Goal: Task Accomplishment & Management: Manage account settings

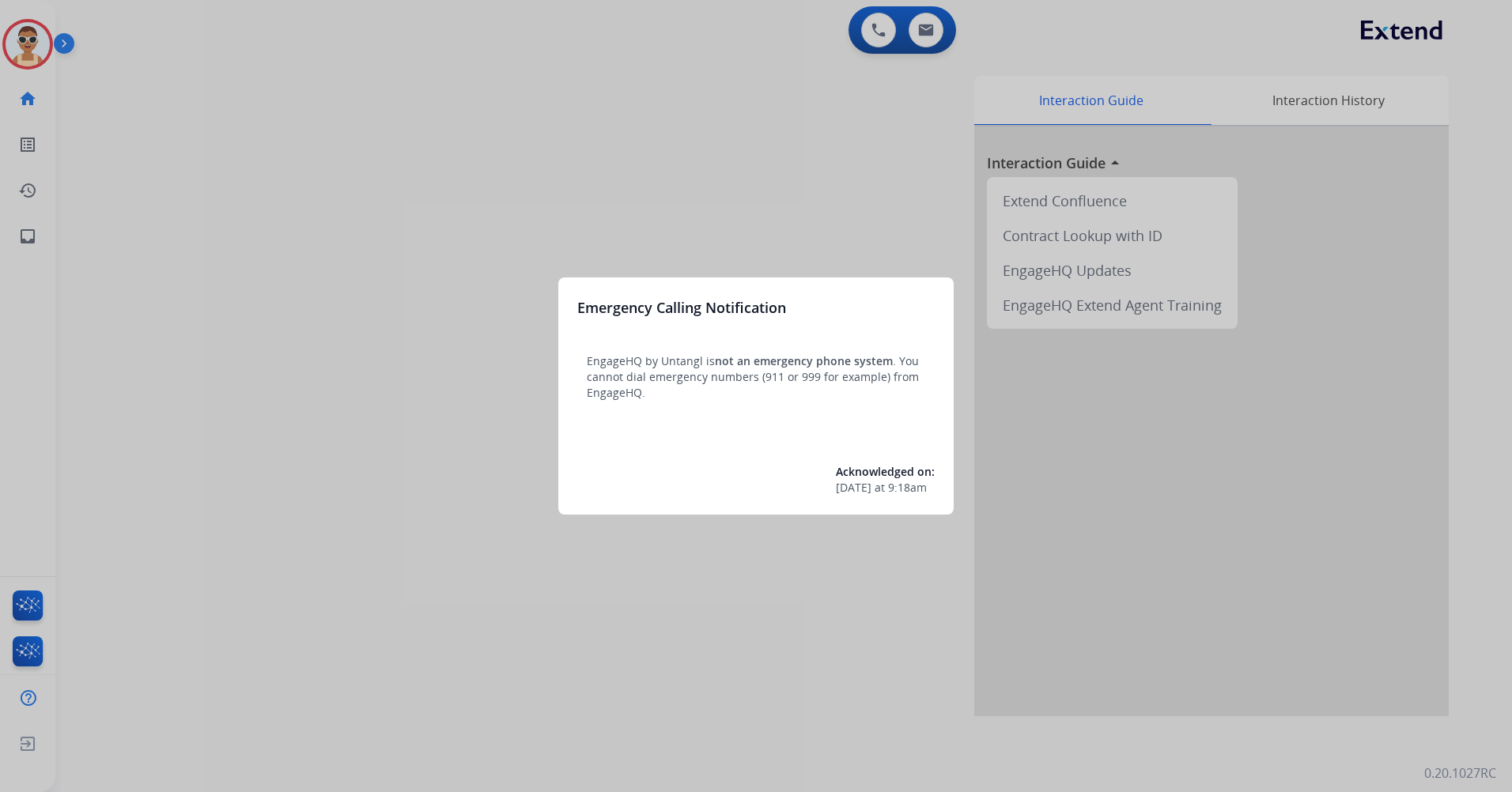
click at [395, 309] on div at bounding box center [756, 396] width 1512 height 792
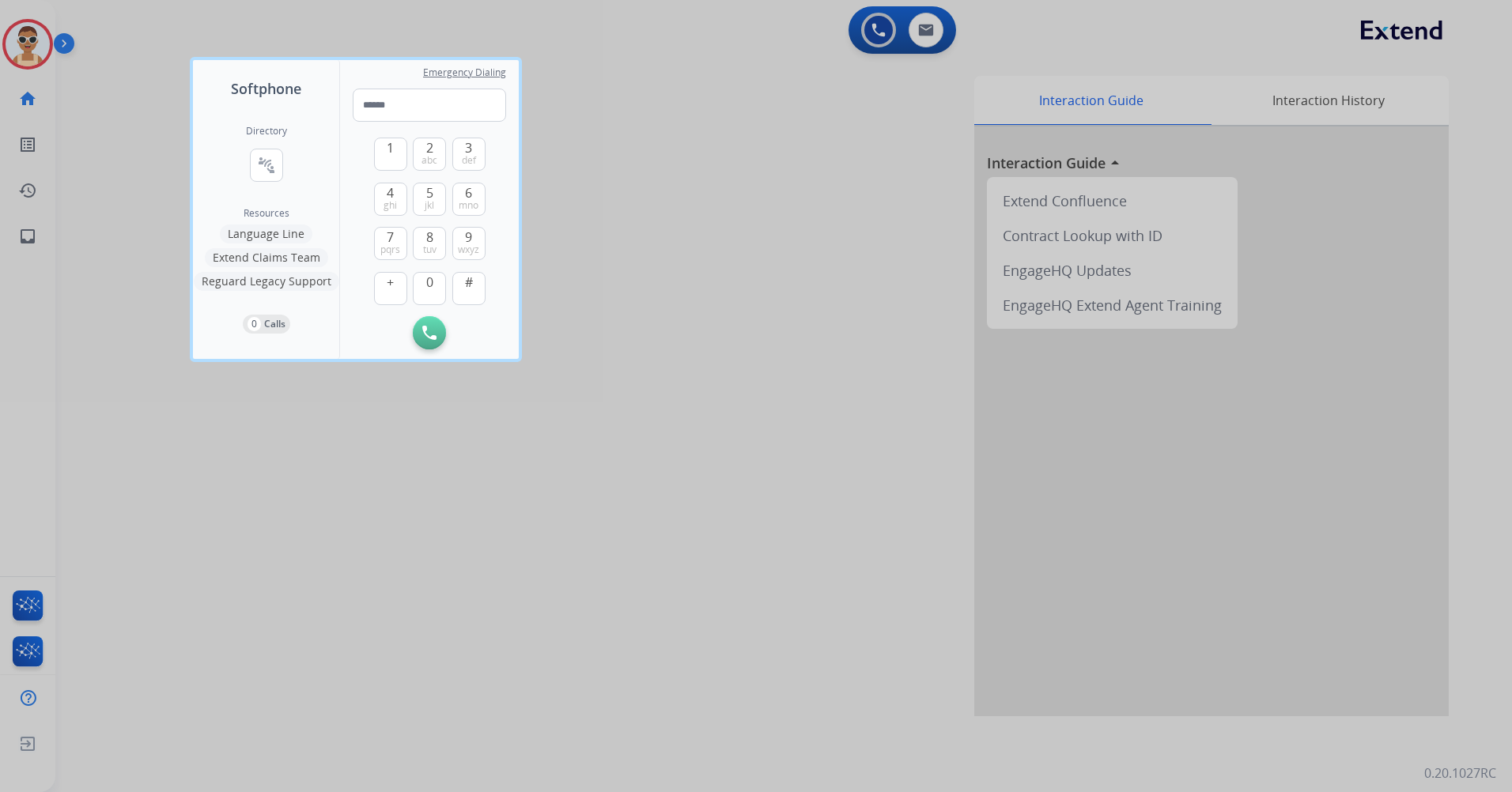
click at [491, 571] on div at bounding box center [756, 396] width 1512 height 792
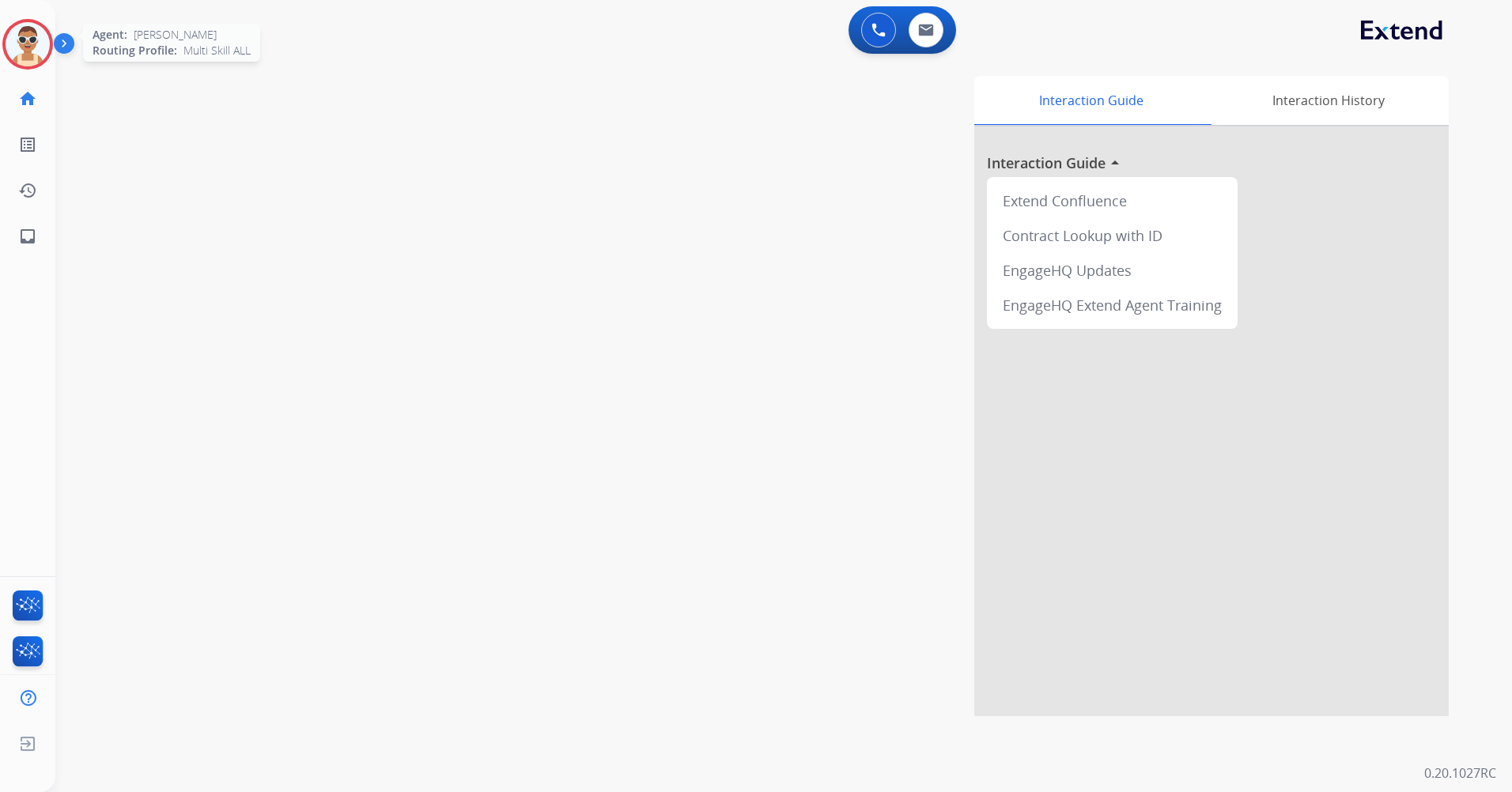
click at [31, 26] on img at bounding box center [28, 45] width 45 height 45
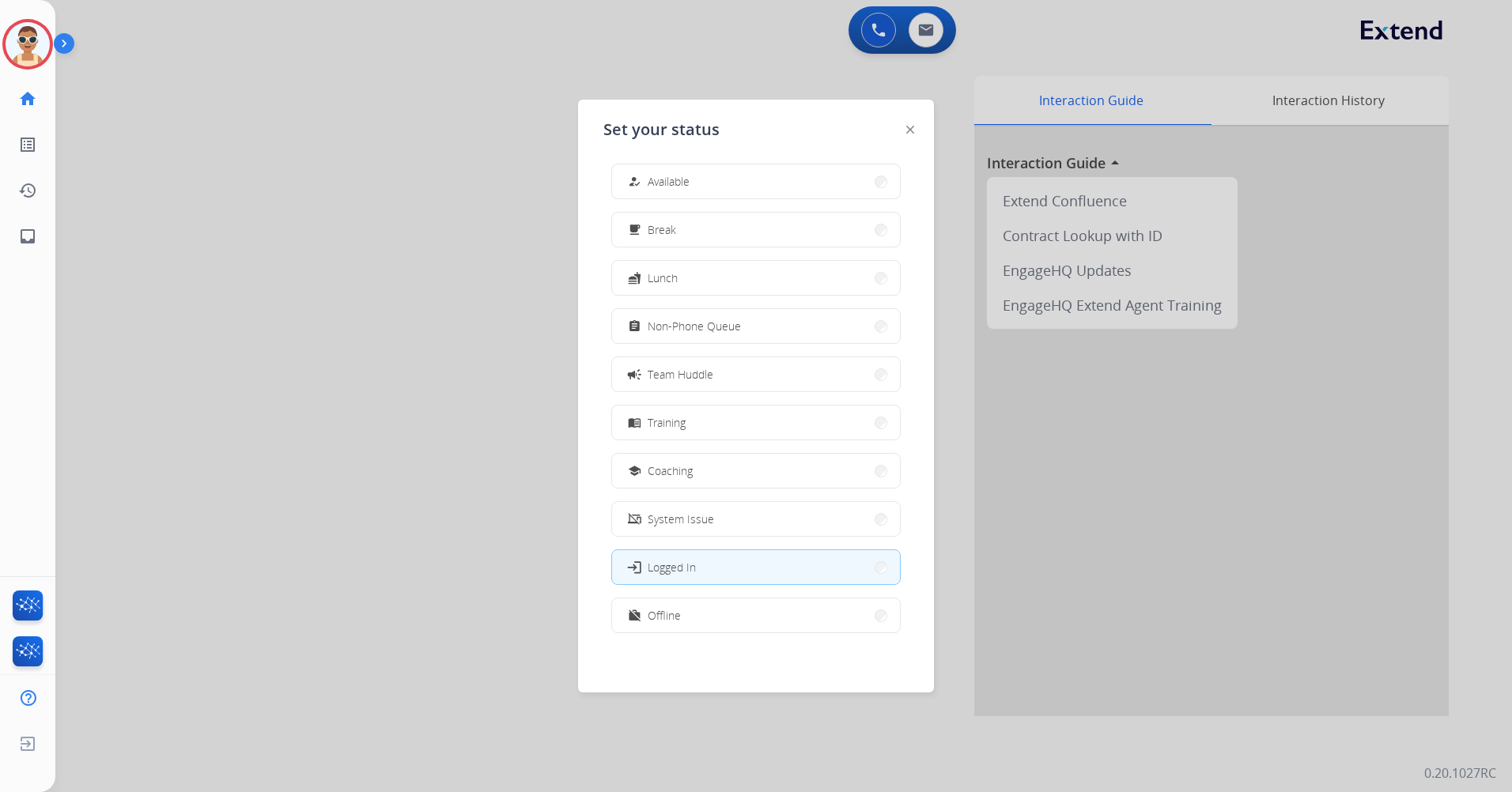
scroll to position [5, 0]
click at [746, 610] on button "work_off Offline" at bounding box center [756, 614] width 288 height 34
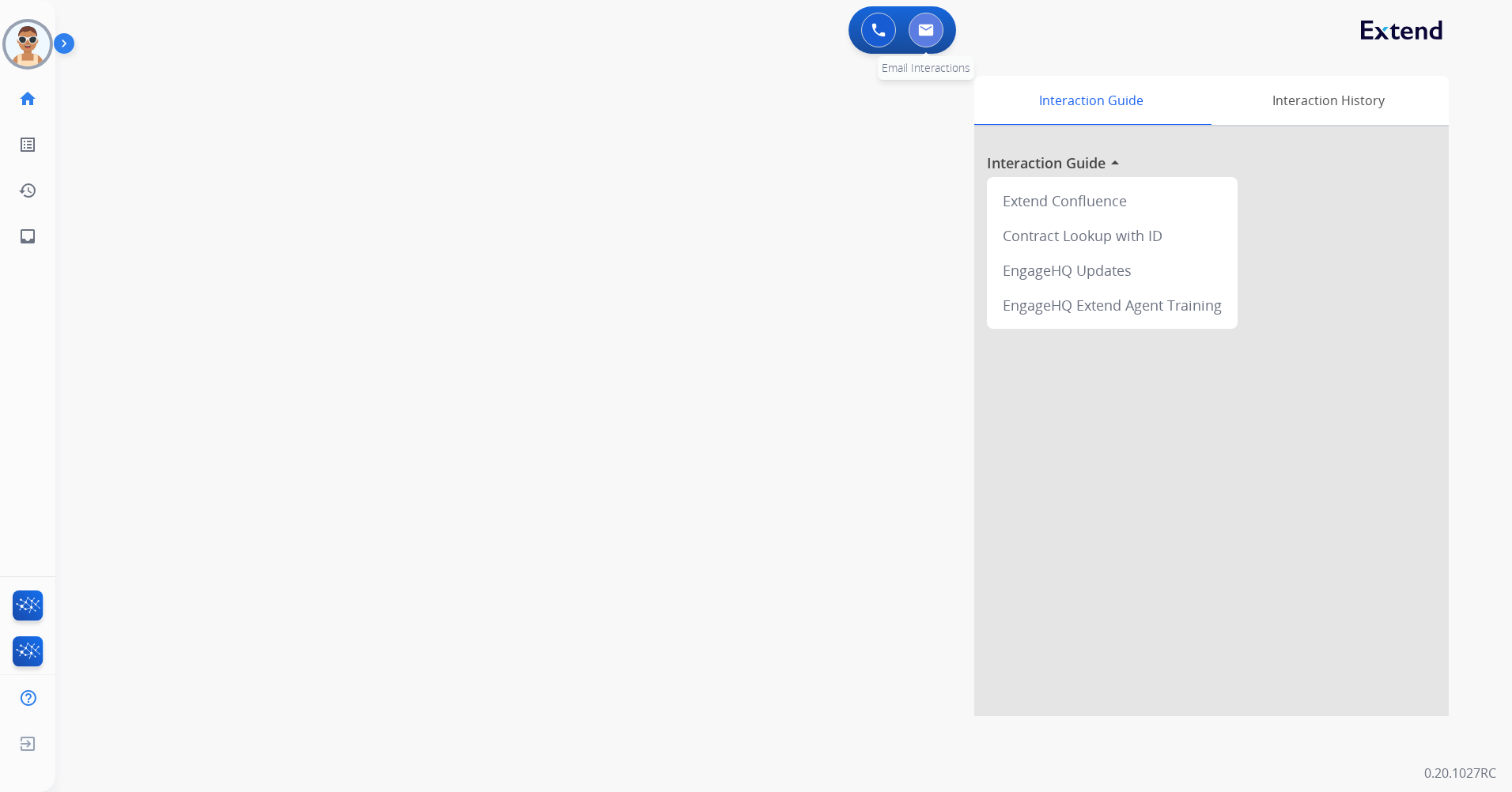
click at [938, 27] on button at bounding box center [926, 30] width 35 height 35
select select "**********"
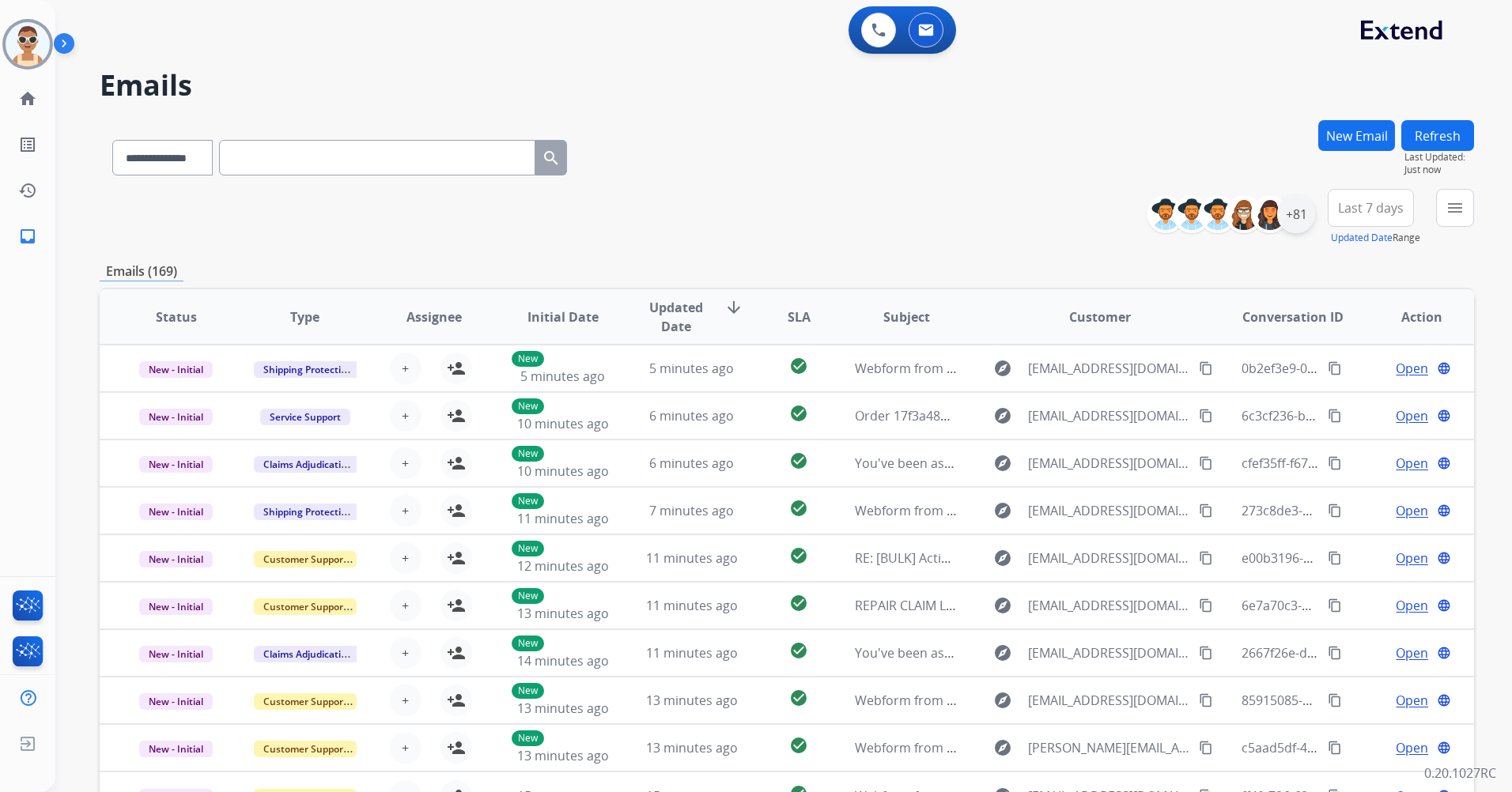
click at [1294, 219] on div "+81" at bounding box center [1296, 214] width 38 height 38
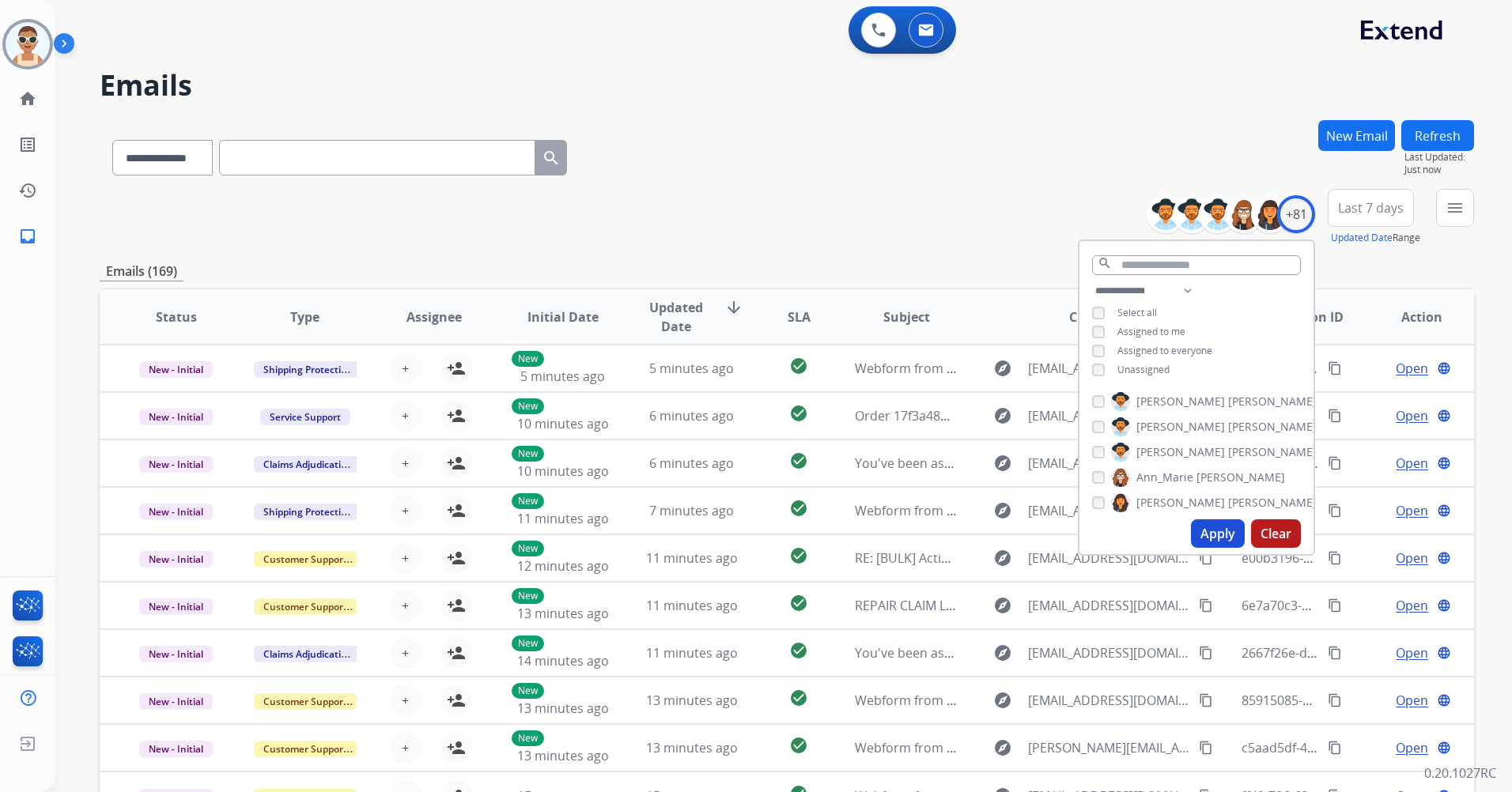
click at [1164, 325] on span "Assigned to me" at bounding box center [1151, 332] width 68 height 13
click at [1207, 524] on button "Apply" at bounding box center [1217, 534] width 54 height 28
click at [1130, 170] on div "**********" at bounding box center [787, 154] width 1374 height 69
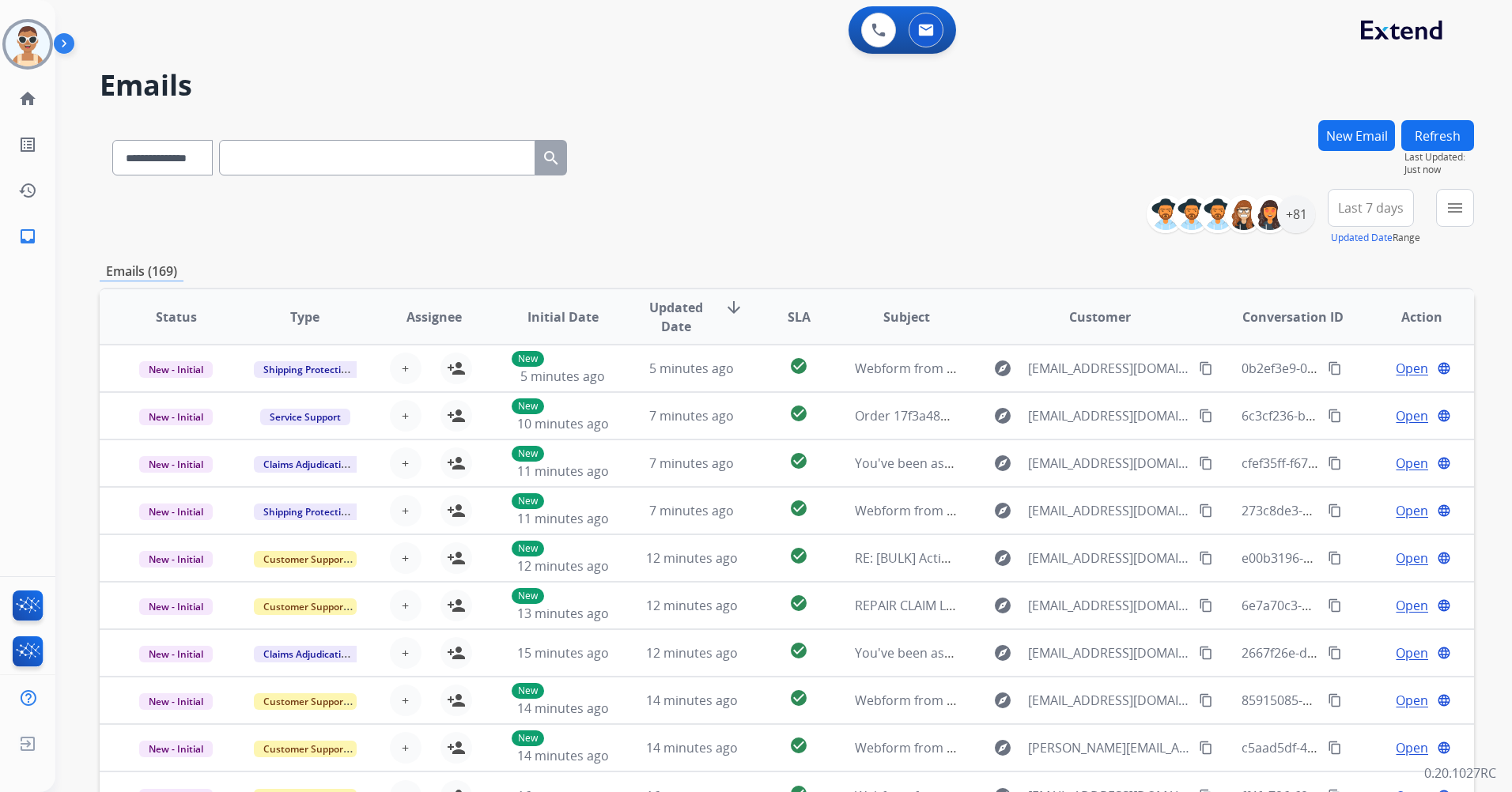
click at [1360, 219] on button "Last 7 days" at bounding box center [1371, 208] width 86 height 38
drag, startPoint x: 1345, startPoint y: 399, endPoint x: 1272, endPoint y: 355, distance: 85.2
click at [1345, 400] on div "Last 90 days" at bounding box center [1365, 400] width 87 height 24
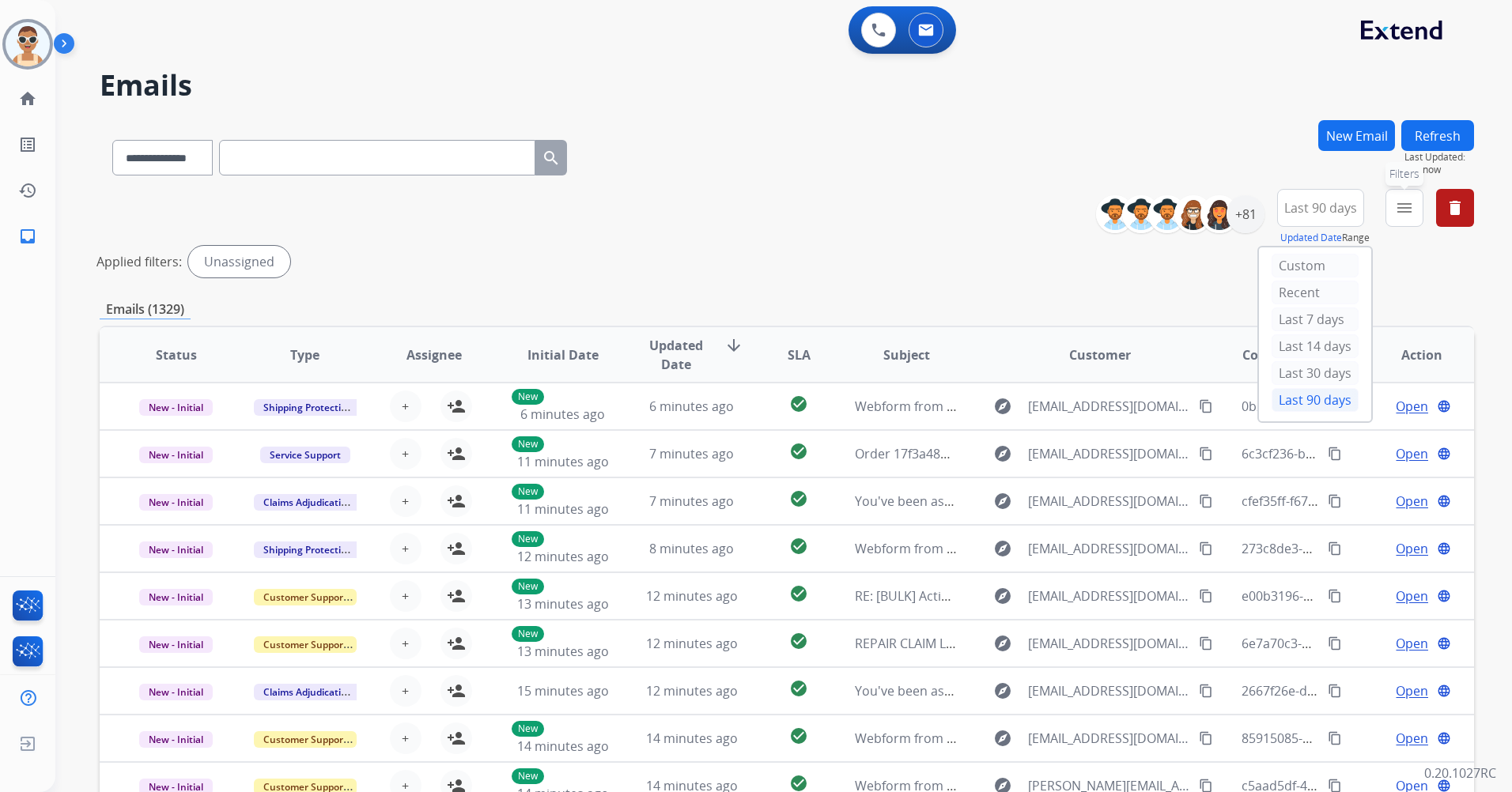
click at [1414, 216] on button "menu Filters" at bounding box center [1404, 208] width 38 height 38
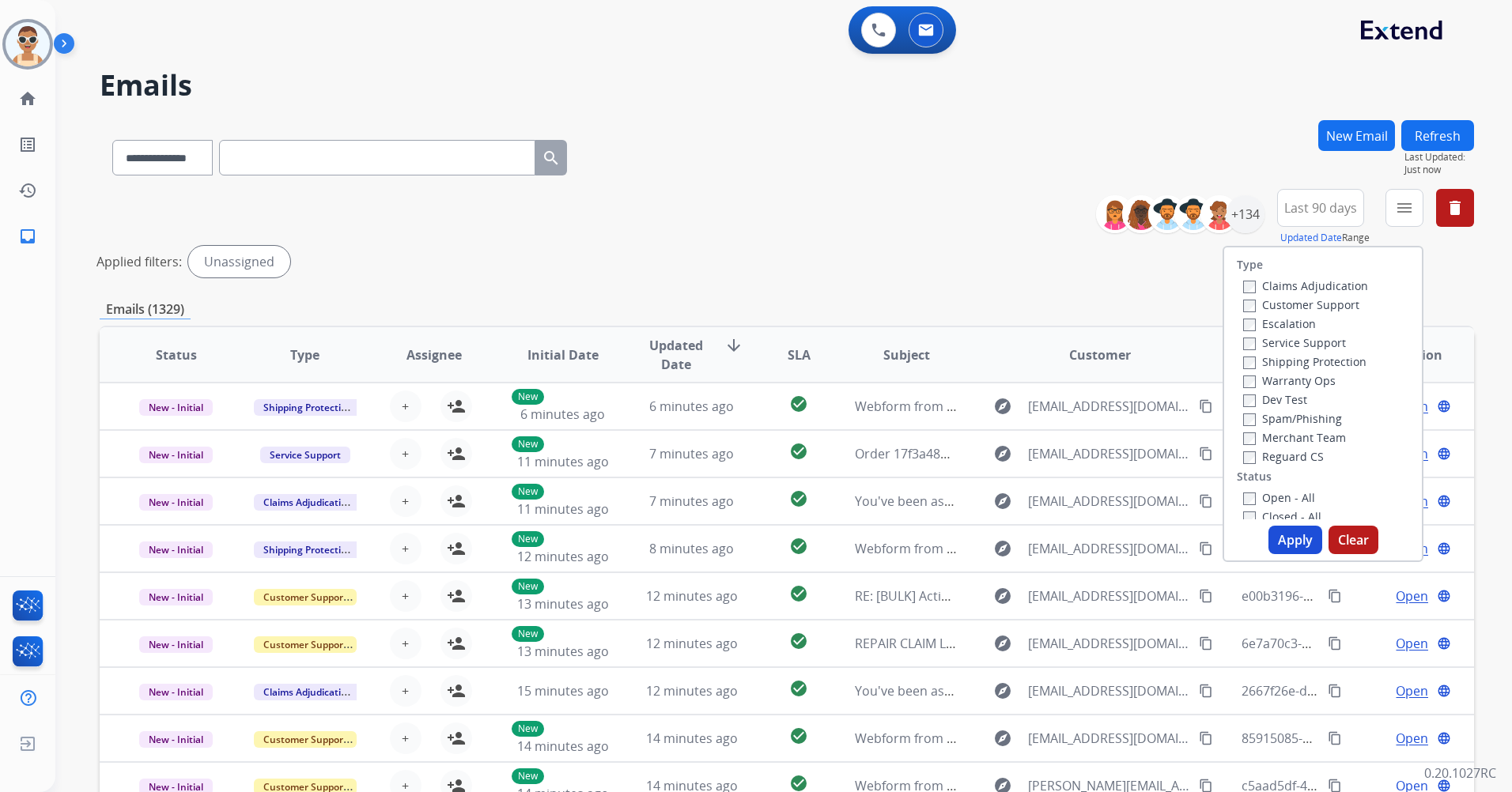
click at [1320, 306] on label "Customer Support" at bounding box center [1301, 305] width 116 height 15
click at [1334, 363] on label "Shipping Protection" at bounding box center [1304, 362] width 123 height 15
click at [1295, 456] on label "Reguard CS" at bounding box center [1283, 457] width 81 height 15
click at [1282, 496] on label "Open - All" at bounding box center [1278, 498] width 72 height 15
drag, startPoint x: 1289, startPoint y: 540, endPoint x: 1243, endPoint y: 471, distance: 82.9
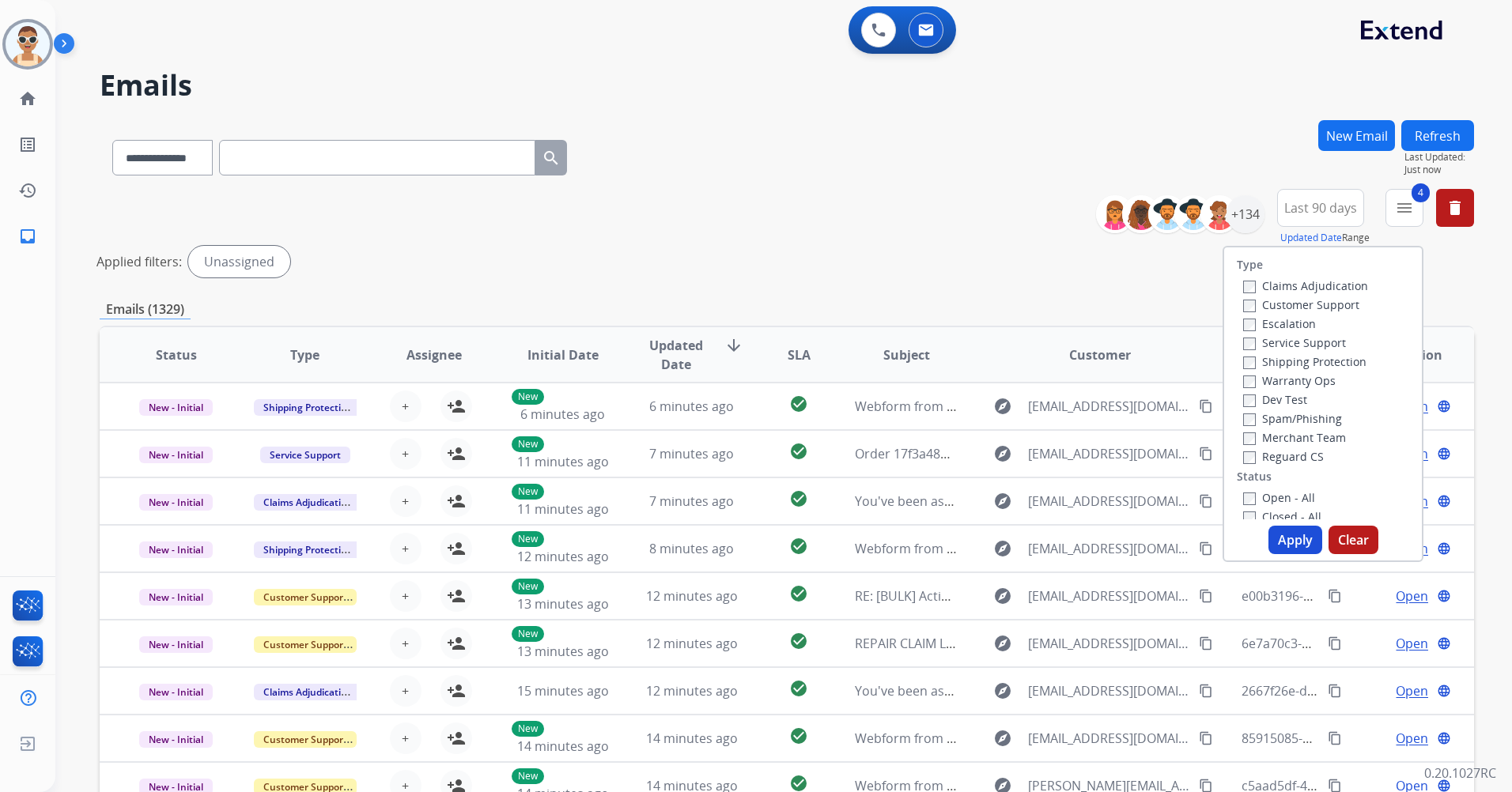
click at [1289, 541] on button "Apply" at bounding box center [1295, 540] width 54 height 28
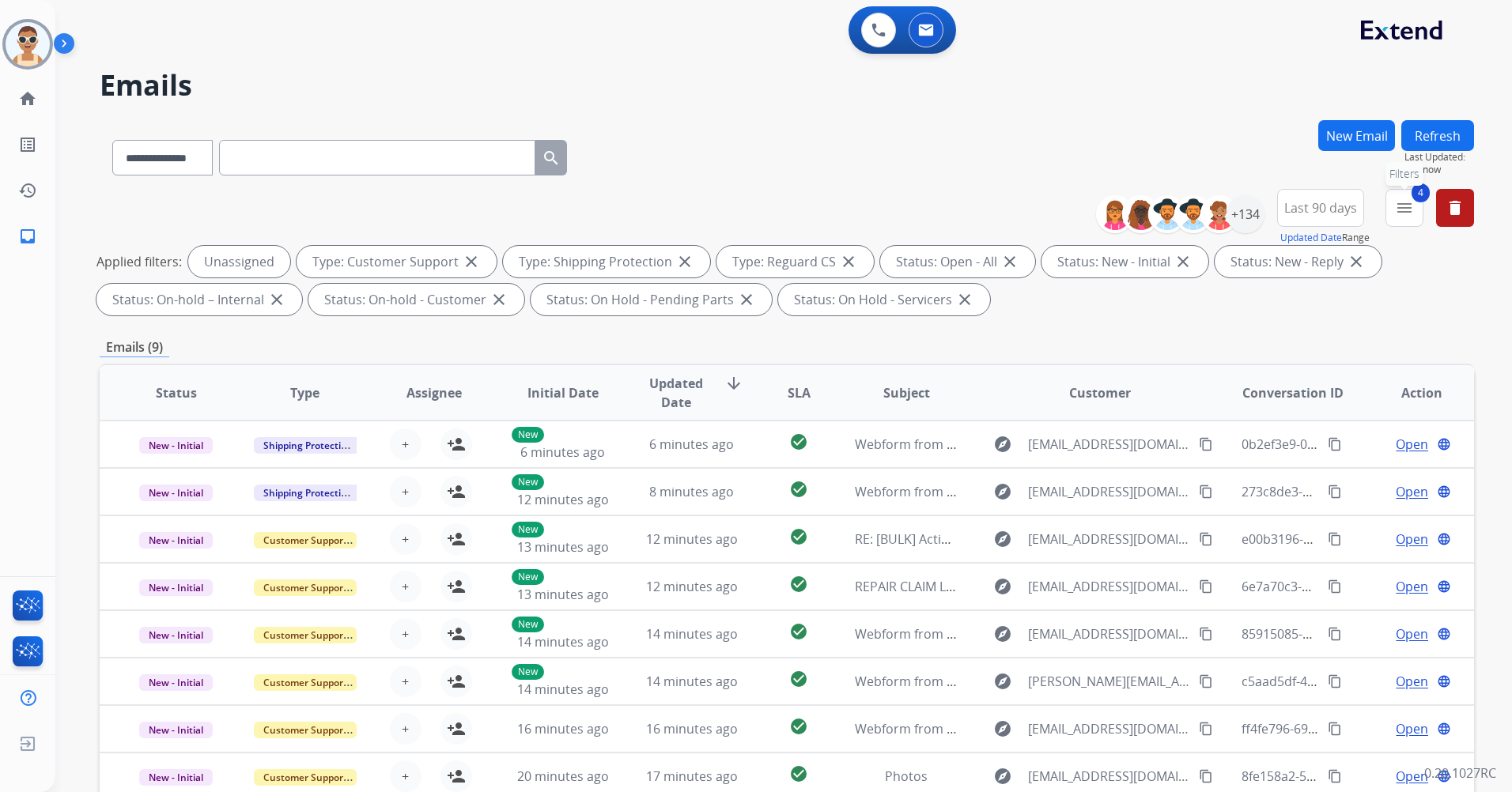
click at [1411, 210] on mat-icon "menu" at bounding box center [1404, 207] width 19 height 19
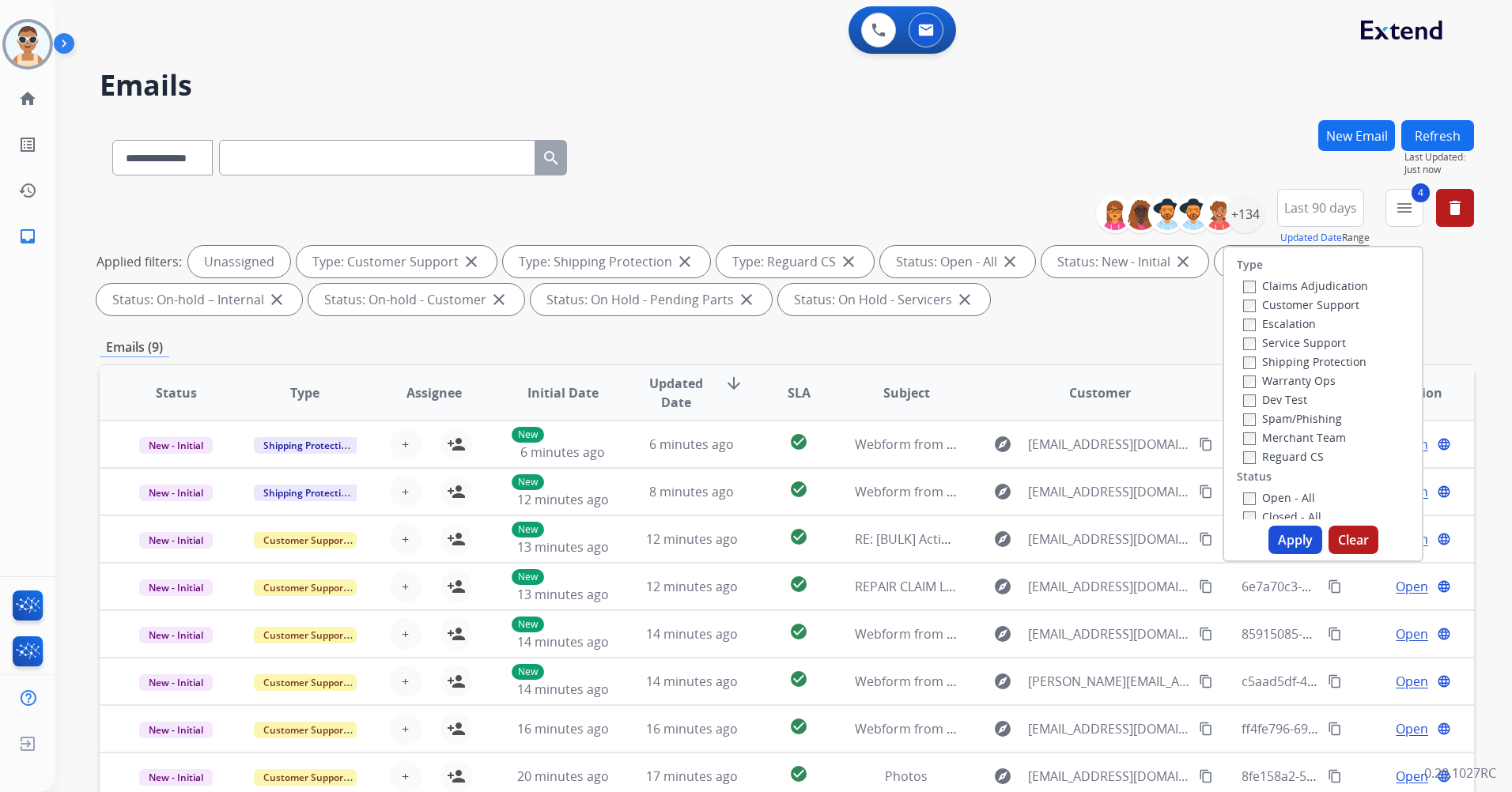
scroll to position [418, 0]
click at [1282, 353] on label "Past SLA" at bounding box center [1274, 349] width 64 height 15
click at [1273, 362] on label "Critical" at bounding box center [1271, 368] width 56 height 15
click at [1298, 541] on button "Apply" at bounding box center [1295, 540] width 54 height 28
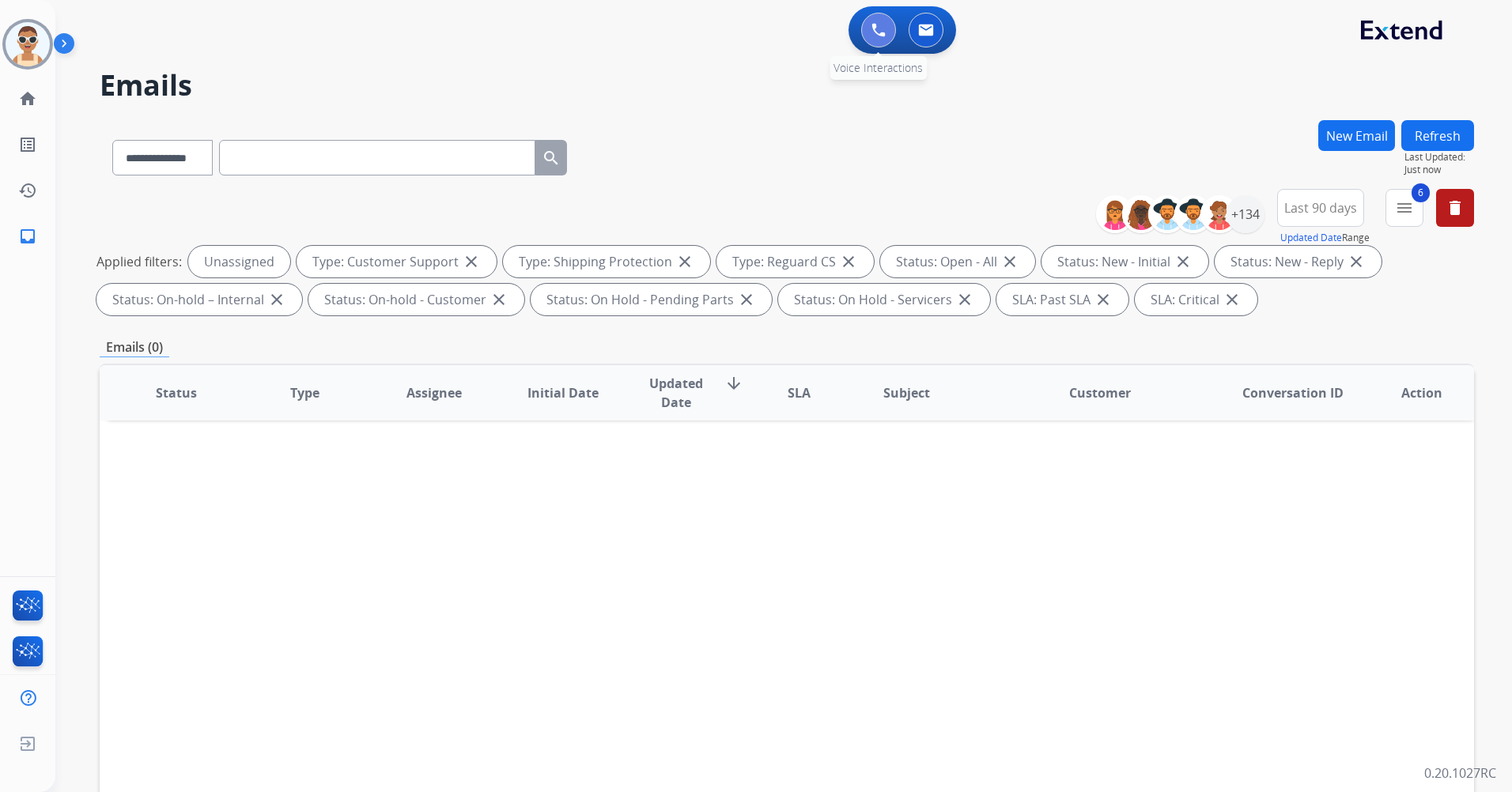
click at [884, 27] on img at bounding box center [878, 30] width 14 height 14
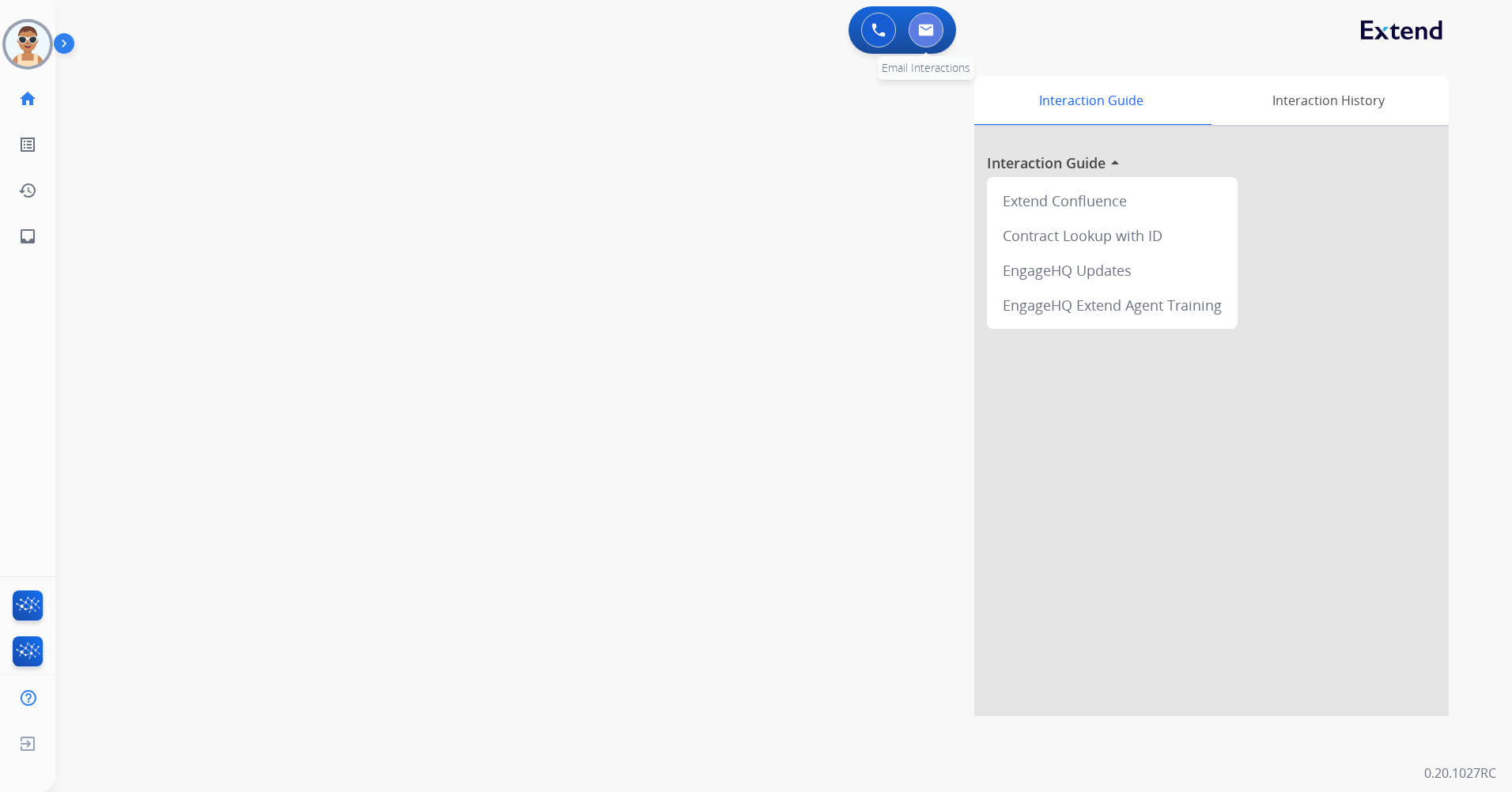
click at [939, 28] on button at bounding box center [926, 30] width 35 height 35
select select "**********"
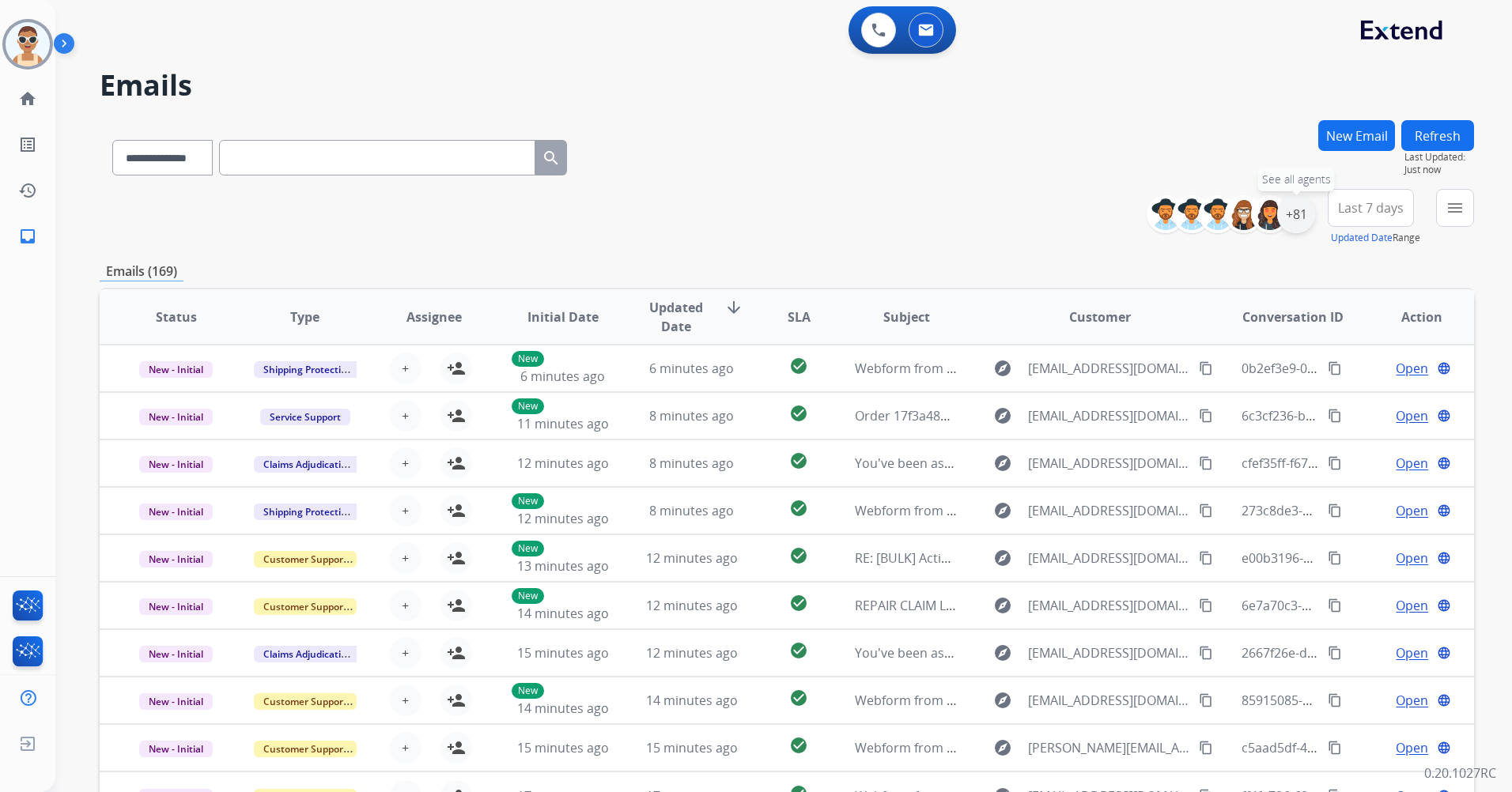
click at [1301, 208] on div "+81" at bounding box center [1296, 214] width 38 height 38
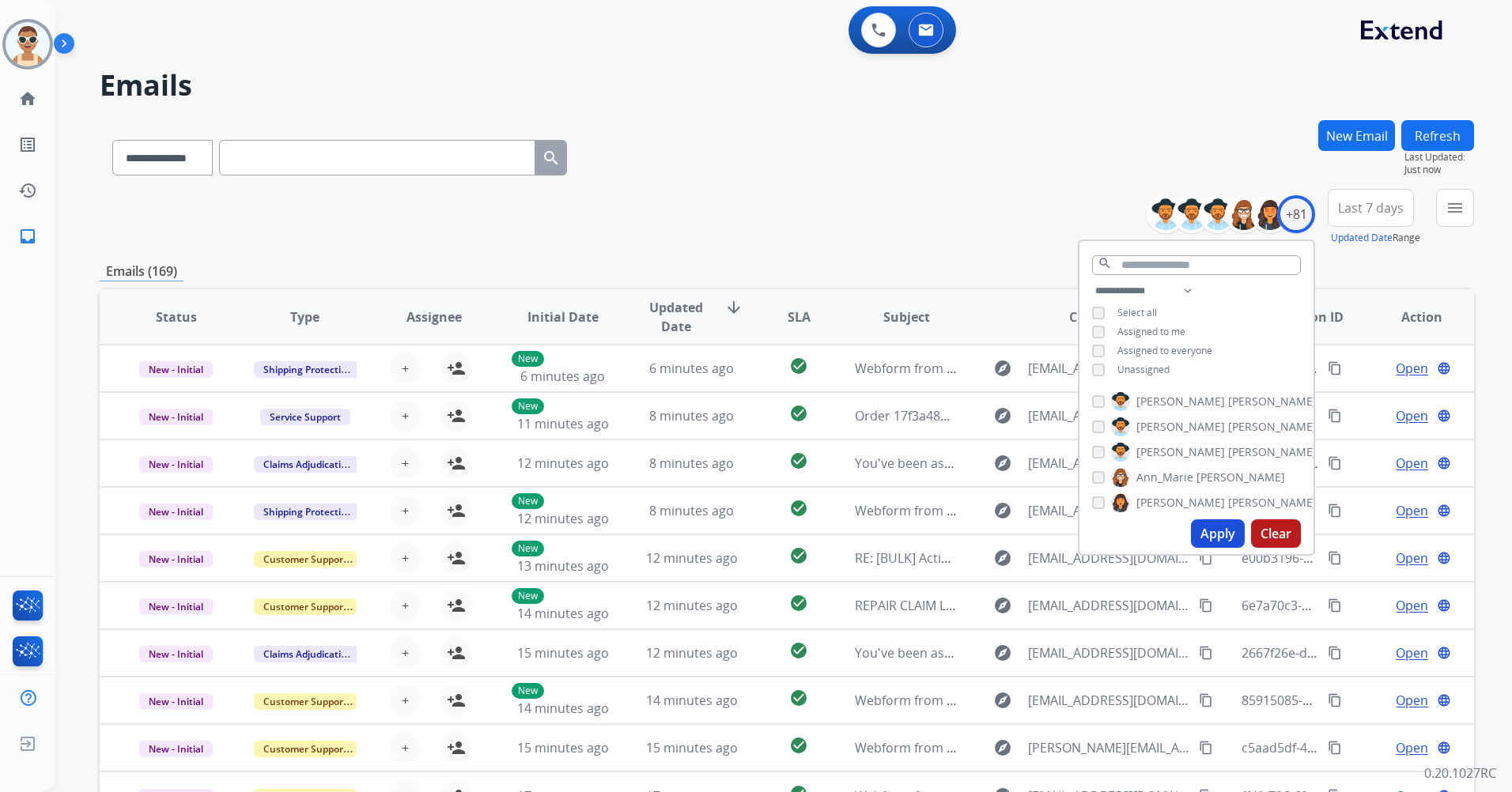
click at [1156, 367] on span "Unassigned" at bounding box center [1143, 369] width 52 height 13
click at [1155, 329] on span "Assigned to me" at bounding box center [1151, 332] width 68 height 13
click at [1189, 291] on select "**********" at bounding box center [1146, 291] width 109 height 19
select select "**********"
click at [1092, 282] on select "**********" at bounding box center [1146, 291] width 109 height 19
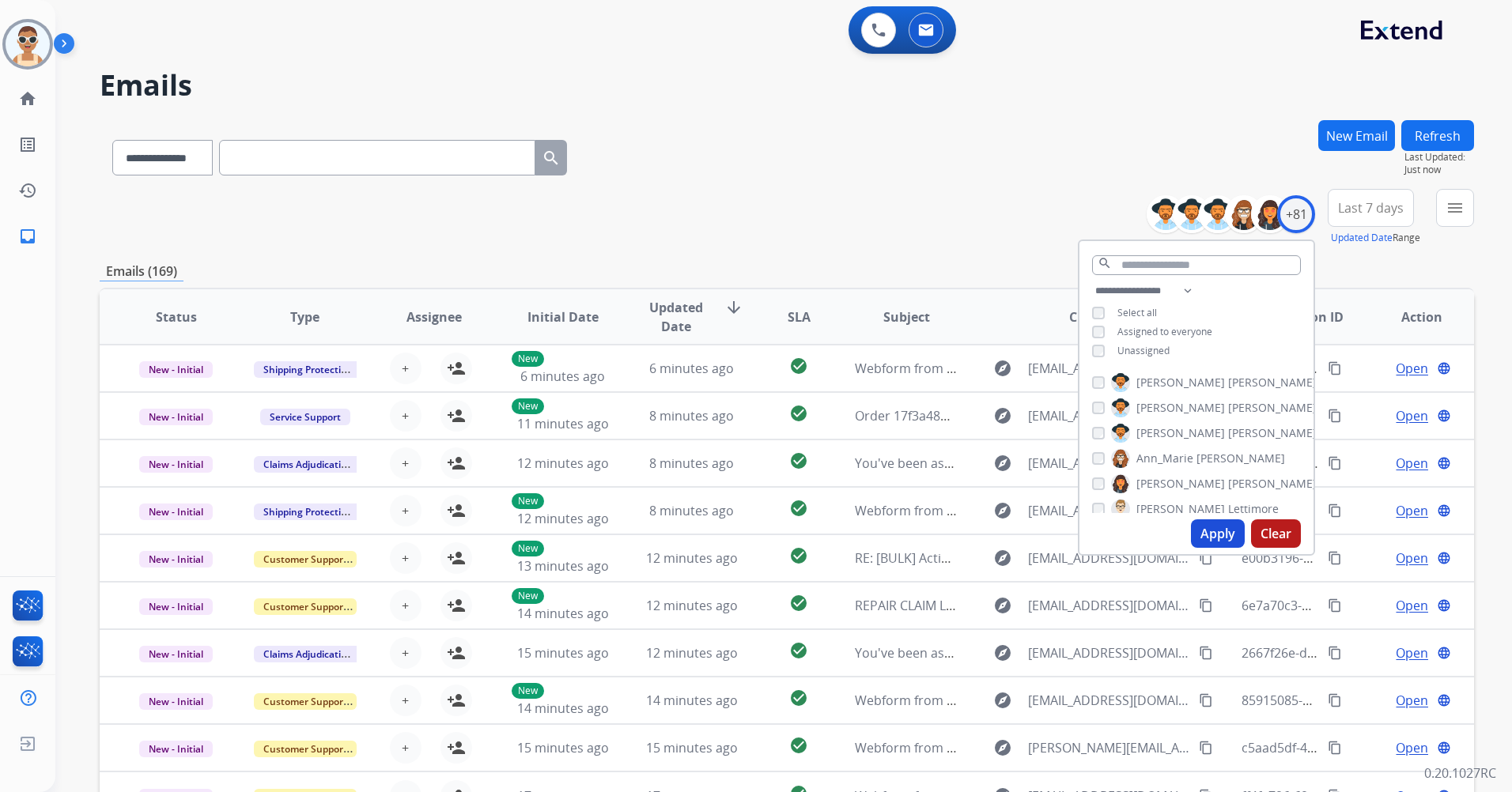
click at [1201, 330] on span "Assigned to everyone" at bounding box center [1164, 332] width 95 height 13
click at [1214, 529] on button "Apply" at bounding box center [1217, 534] width 54 height 28
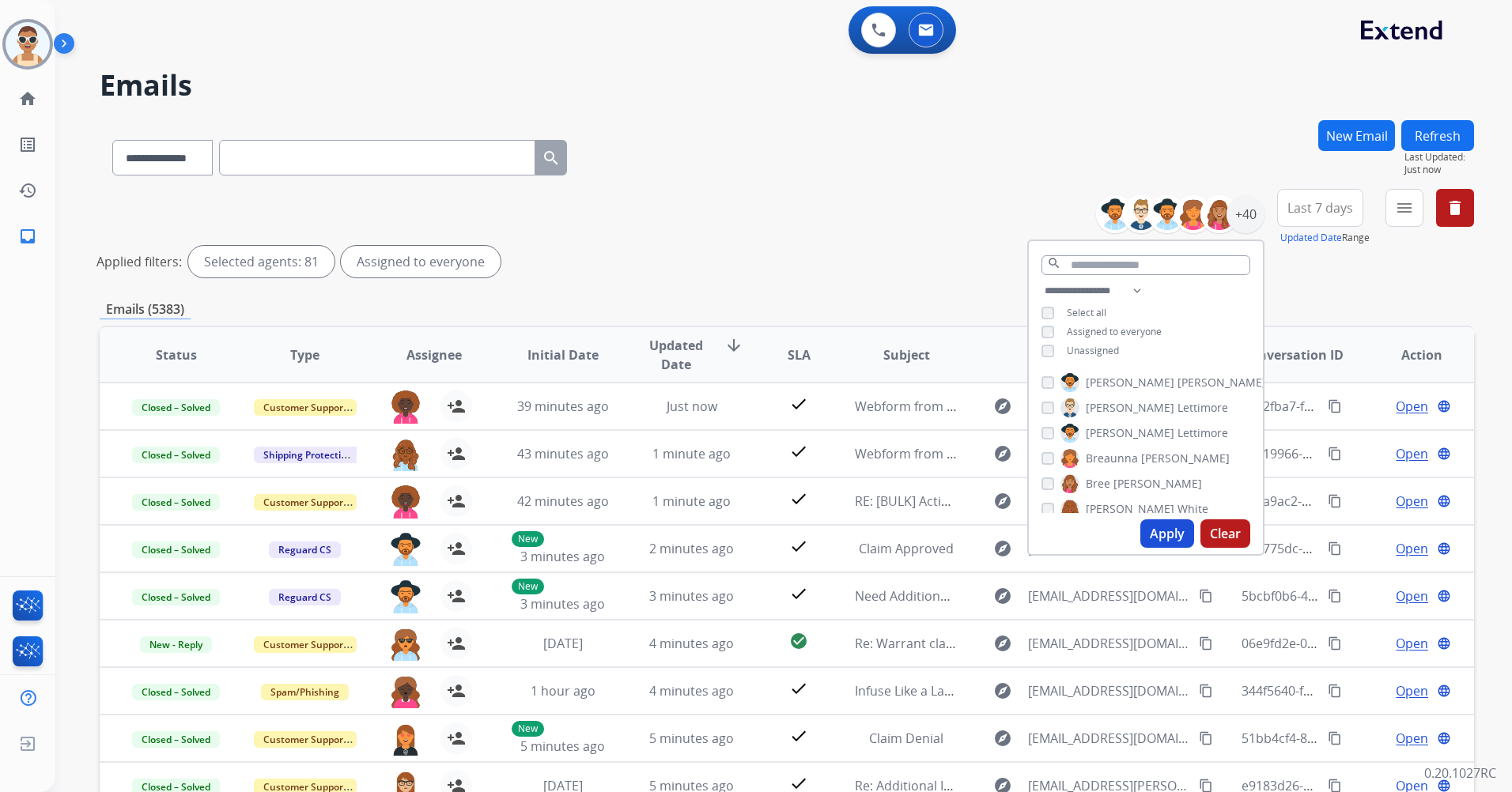
click at [1171, 535] on button "Apply" at bounding box center [1167, 534] width 54 height 28
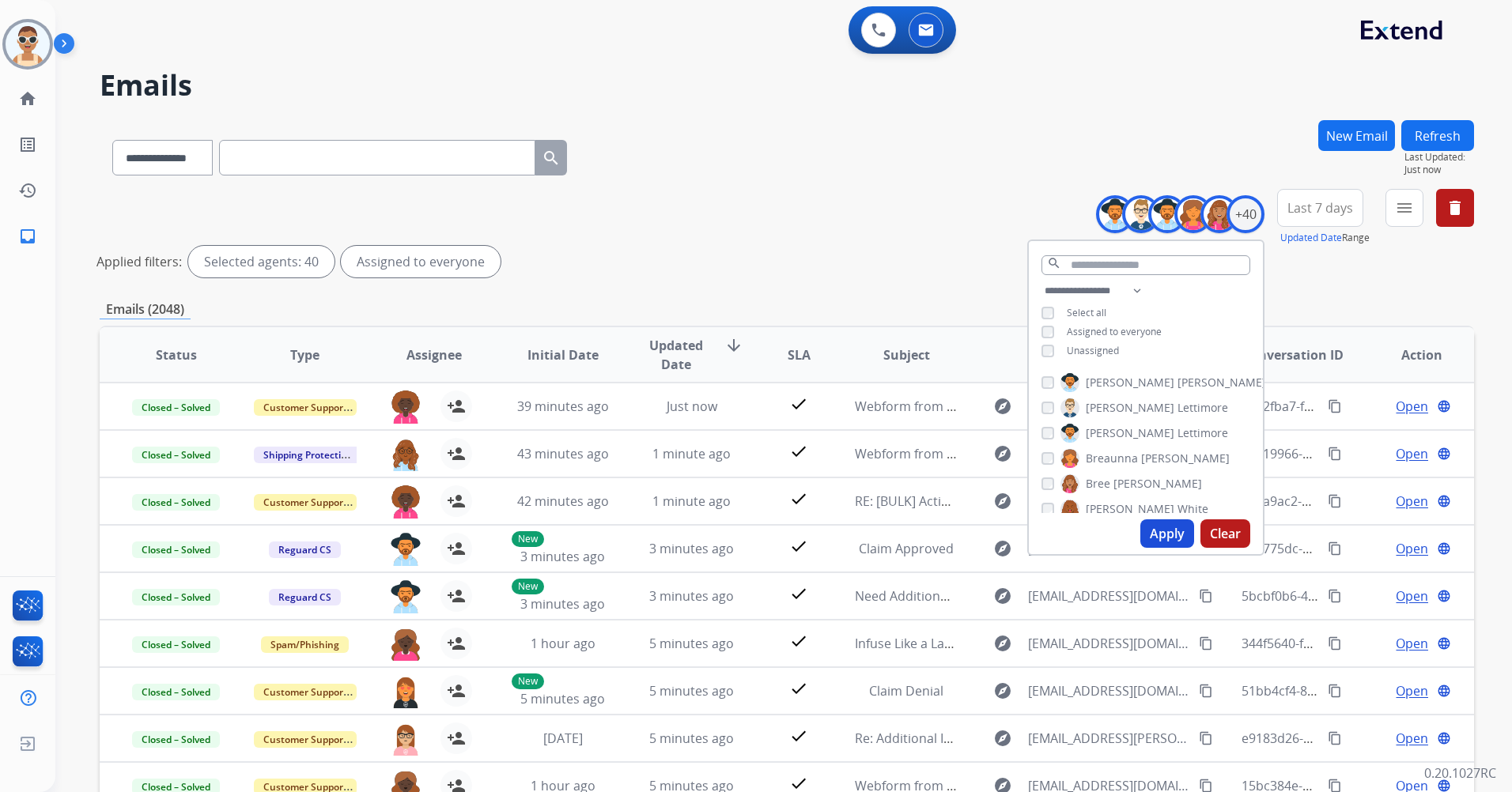
click at [1290, 211] on span "Last 7 days" at bounding box center [1320, 208] width 65 height 7
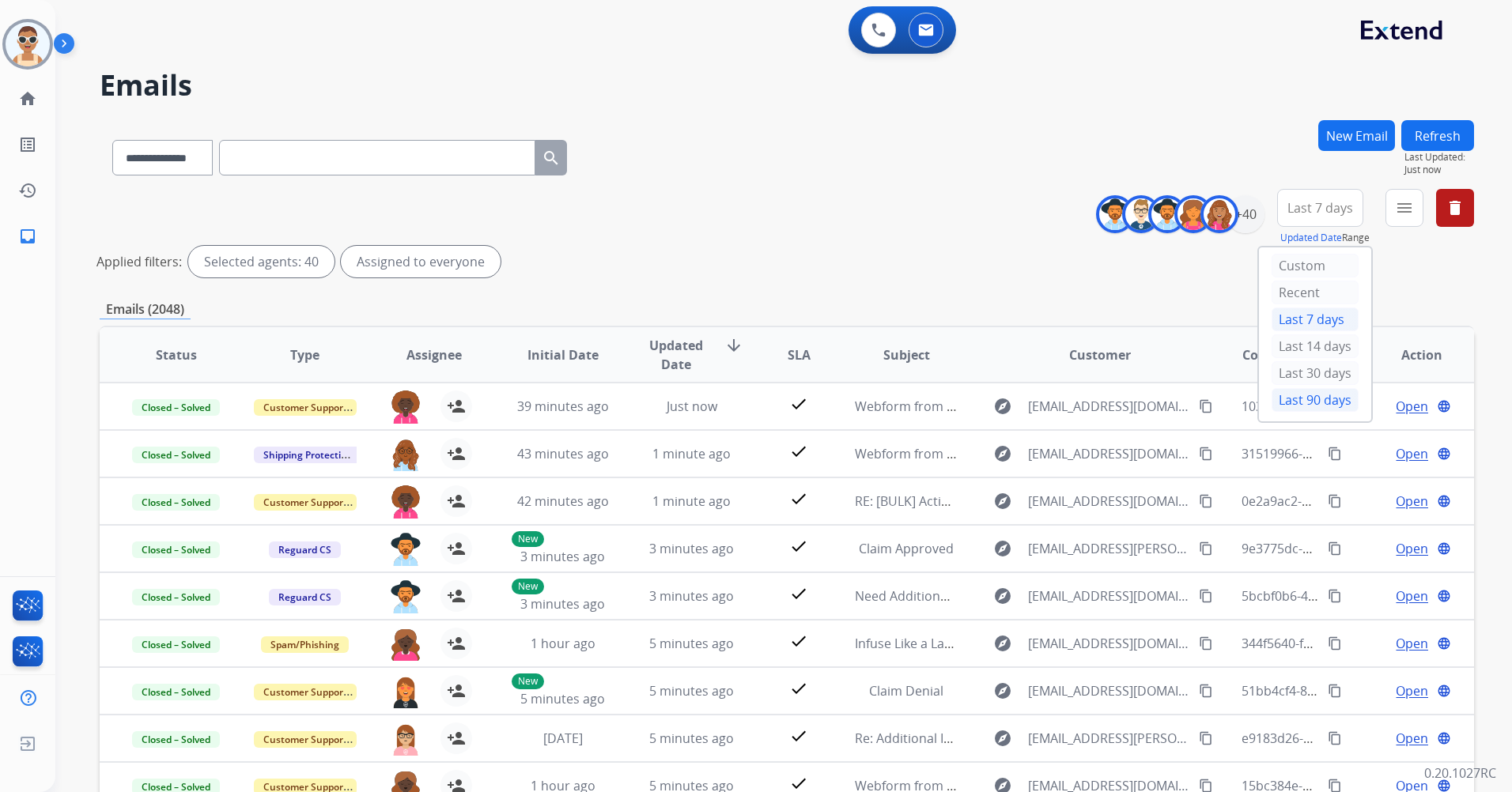
click at [1291, 410] on div "Last 90 days" at bounding box center [1315, 400] width 87 height 24
click at [1390, 210] on button "menu Filters" at bounding box center [1404, 208] width 38 height 38
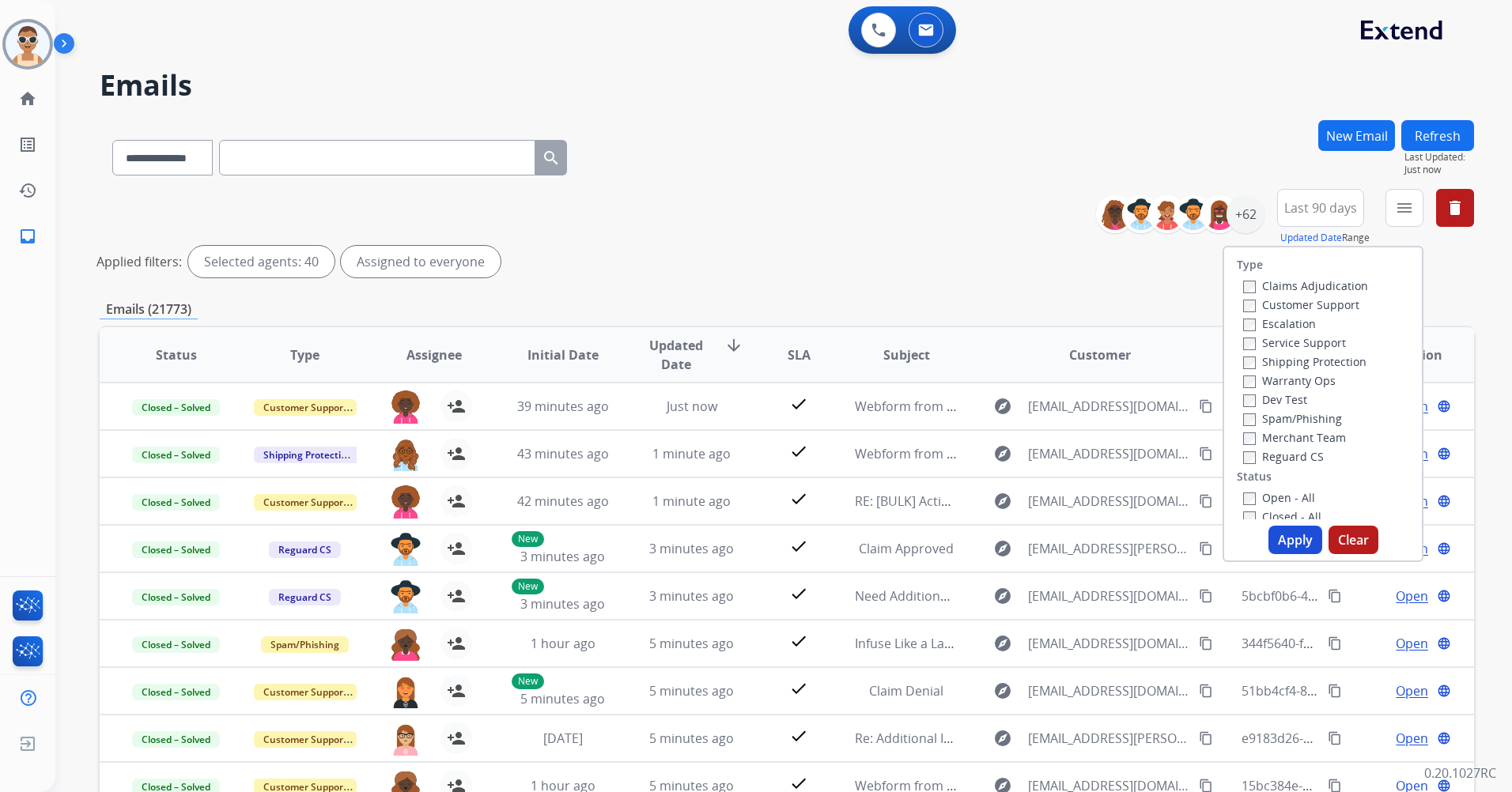
click at [1324, 309] on label "Customer Support" at bounding box center [1301, 305] width 116 height 15
click at [1325, 364] on label "Shipping Protection" at bounding box center [1304, 362] width 123 height 15
click at [1305, 455] on label "Reguard CS" at bounding box center [1283, 457] width 81 height 15
click at [1301, 496] on label "Open - All" at bounding box center [1278, 498] width 72 height 15
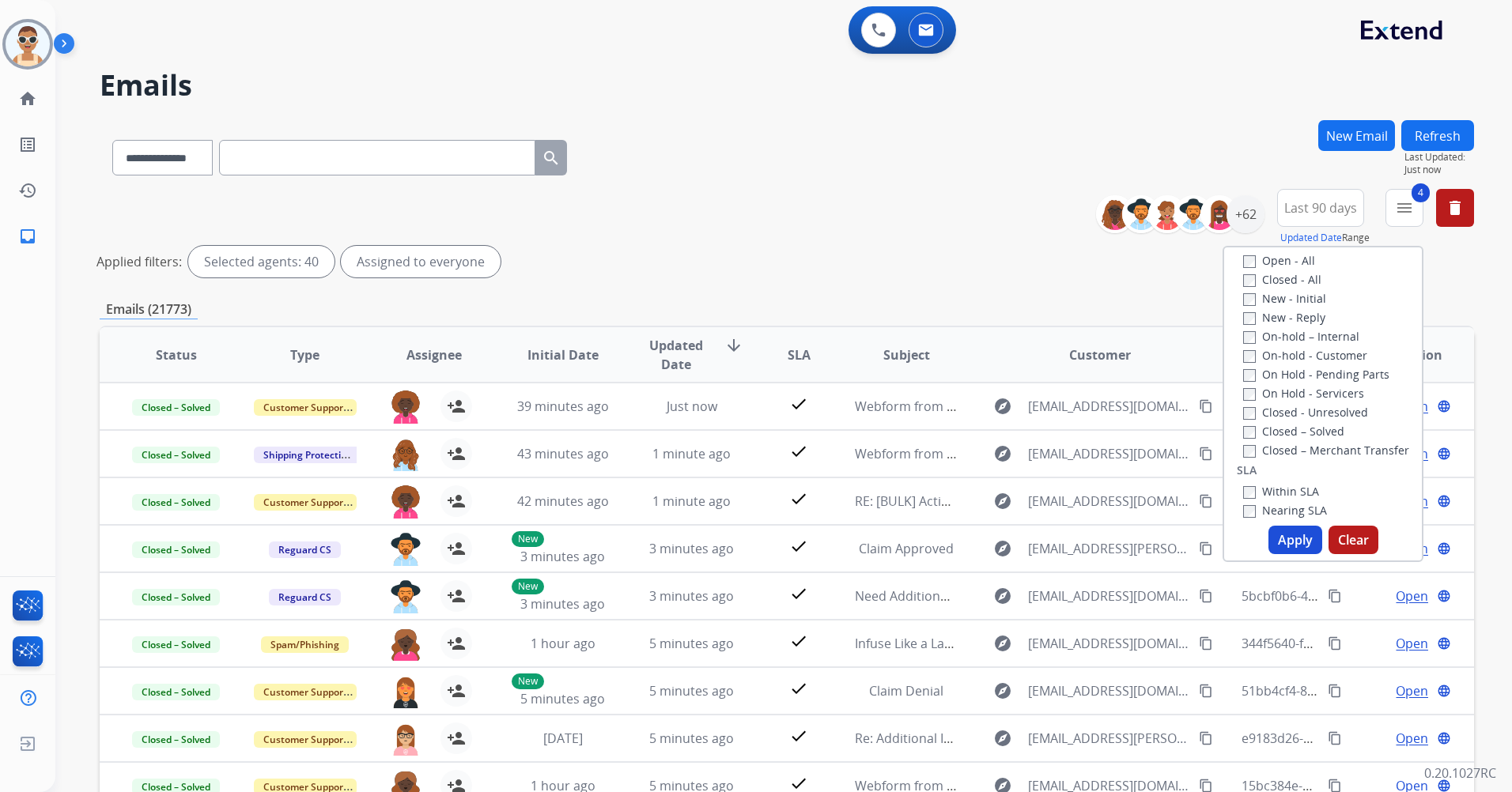
click at [1279, 543] on button "Apply" at bounding box center [1295, 540] width 54 height 28
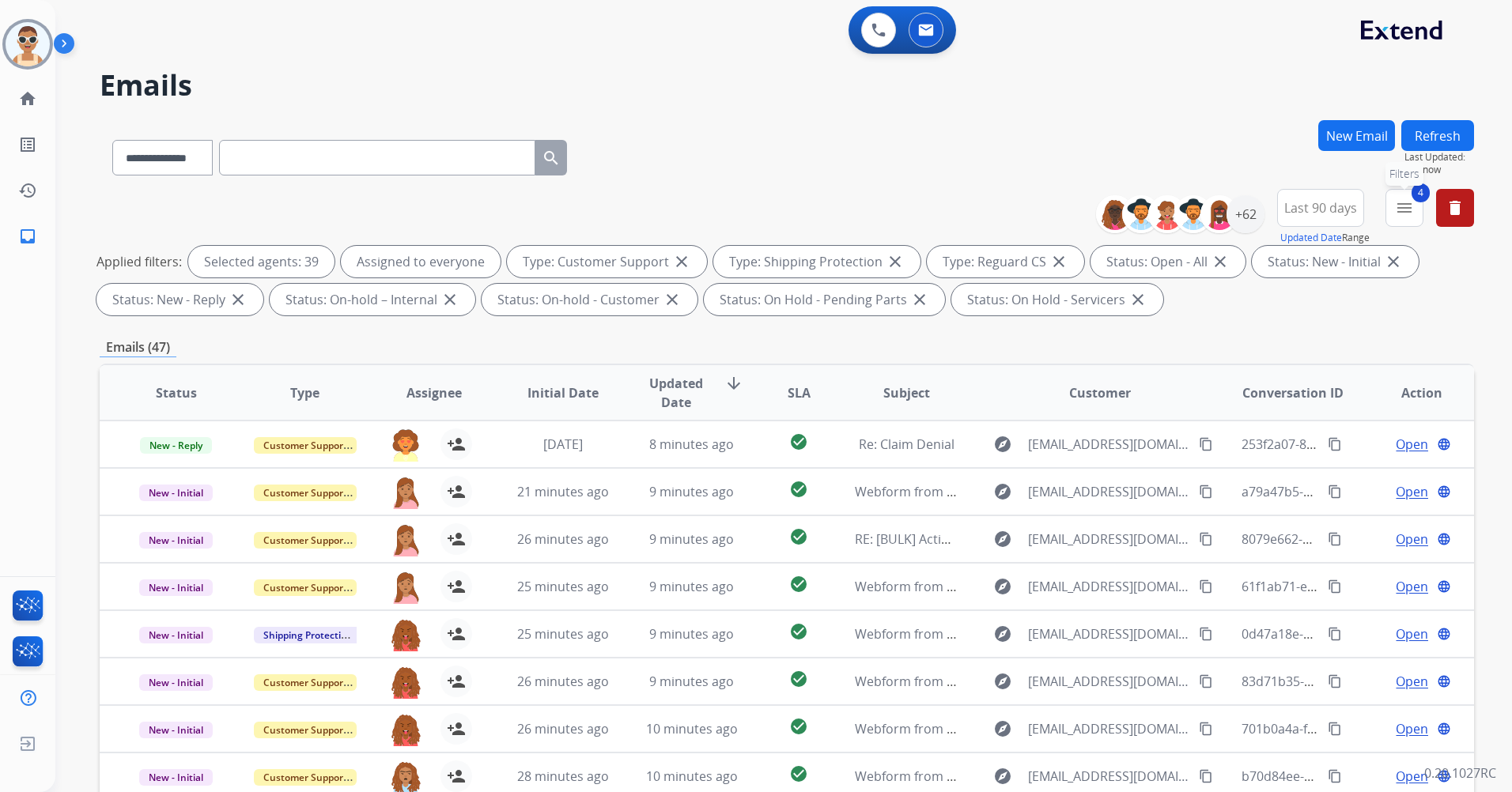
click at [1399, 215] on mat-icon "menu" at bounding box center [1404, 207] width 19 height 19
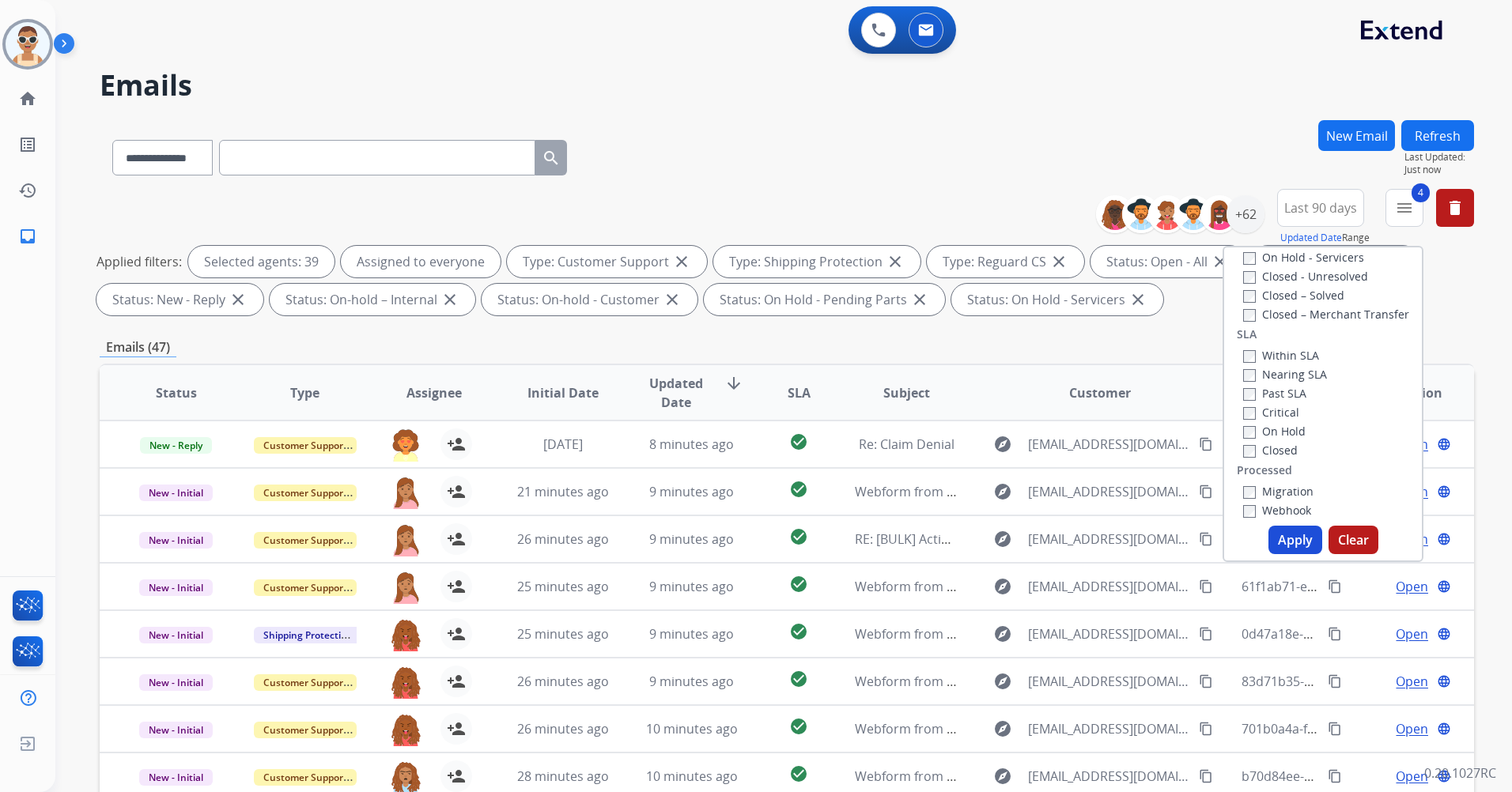
scroll to position [418, 0]
click at [1277, 350] on label "Past SLA" at bounding box center [1274, 349] width 64 height 15
click at [1278, 370] on label "Critical" at bounding box center [1271, 368] width 56 height 15
click at [1292, 536] on button "Apply" at bounding box center [1295, 540] width 54 height 28
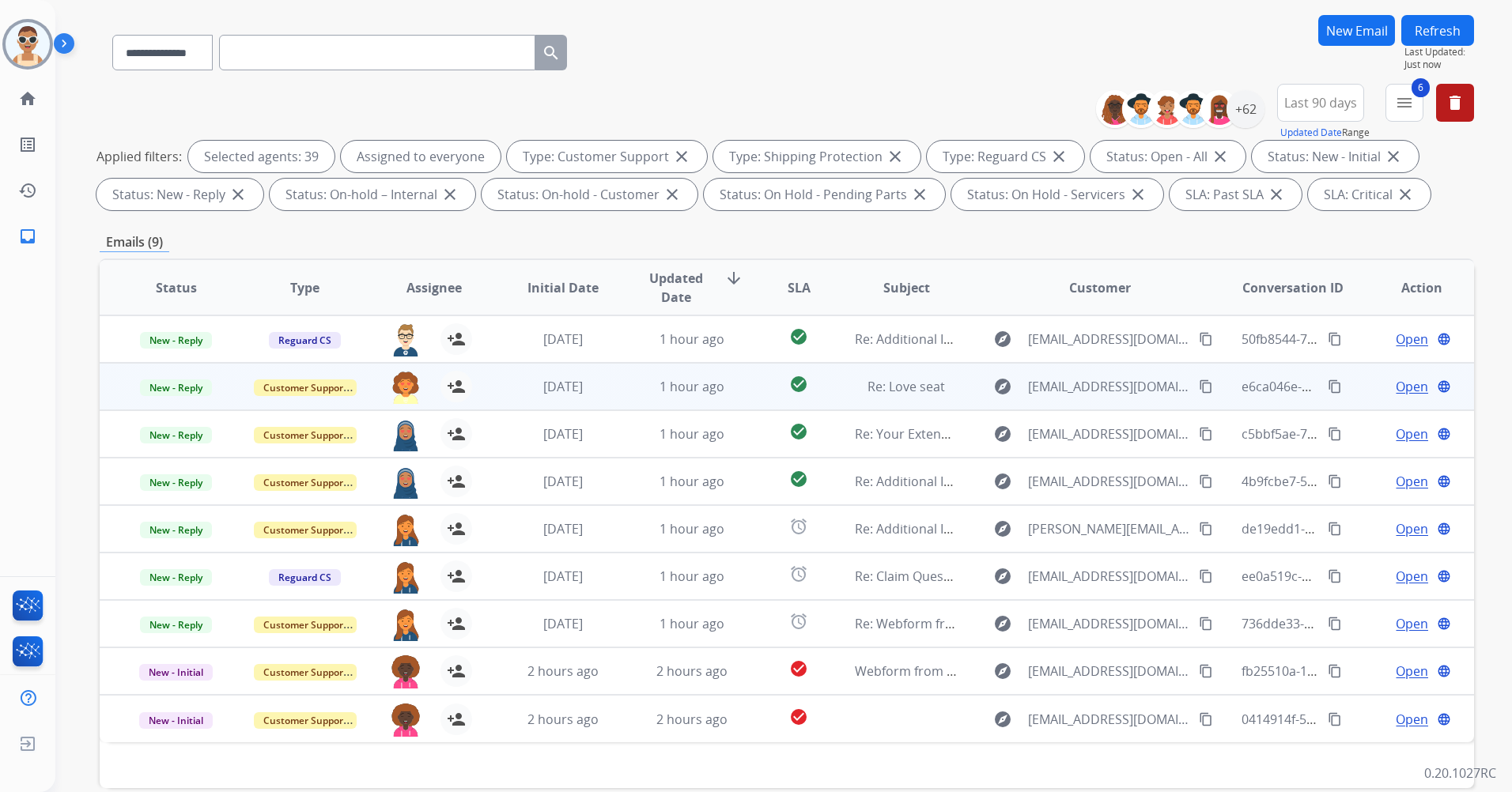
scroll to position [104, 0]
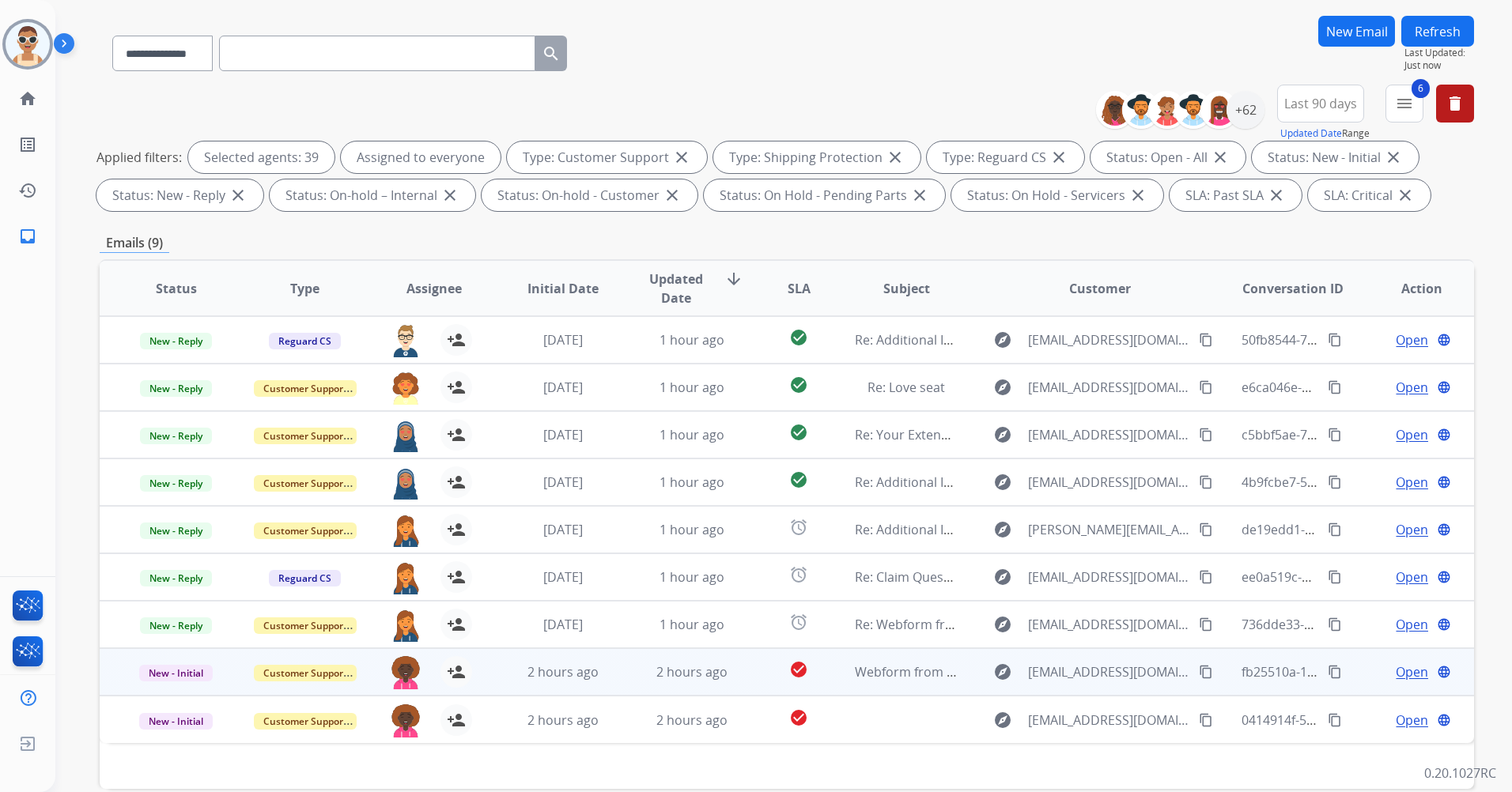
click at [1398, 678] on span "Open" at bounding box center [1411, 671] width 32 height 19
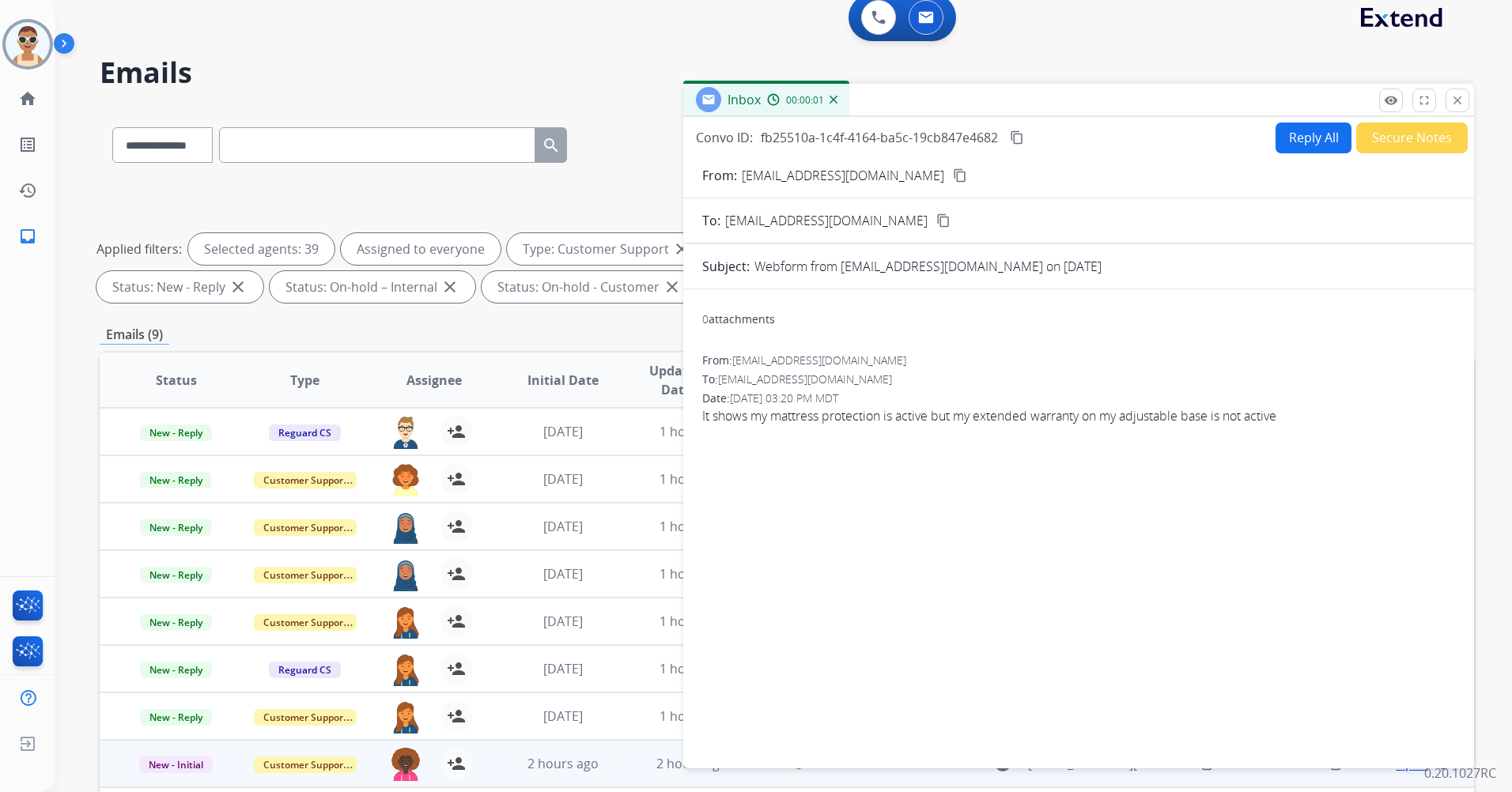
scroll to position [0, 0]
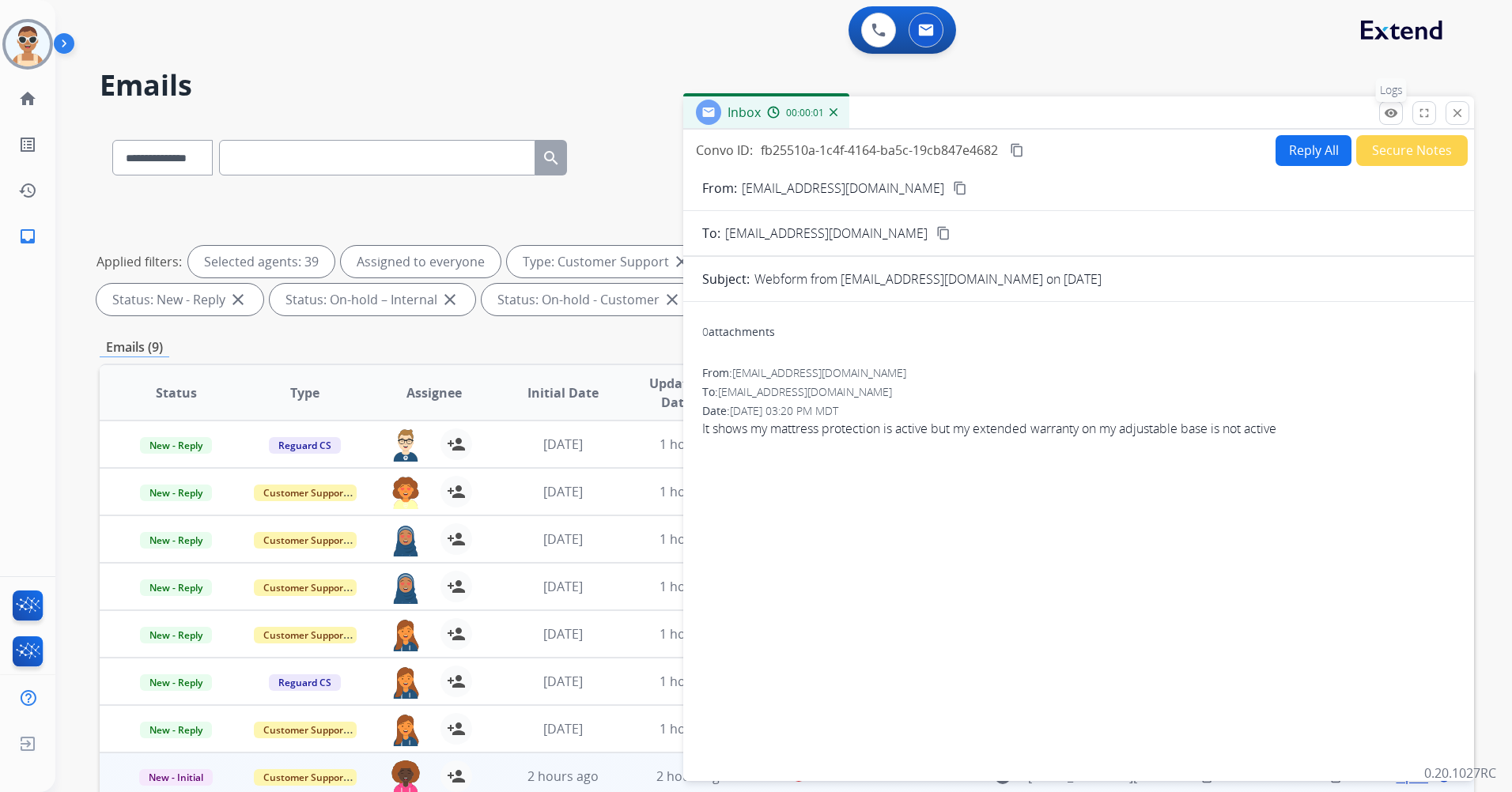
click at [1390, 107] on mat-icon "remove_red_eye" at bounding box center [1391, 112] width 14 height 14
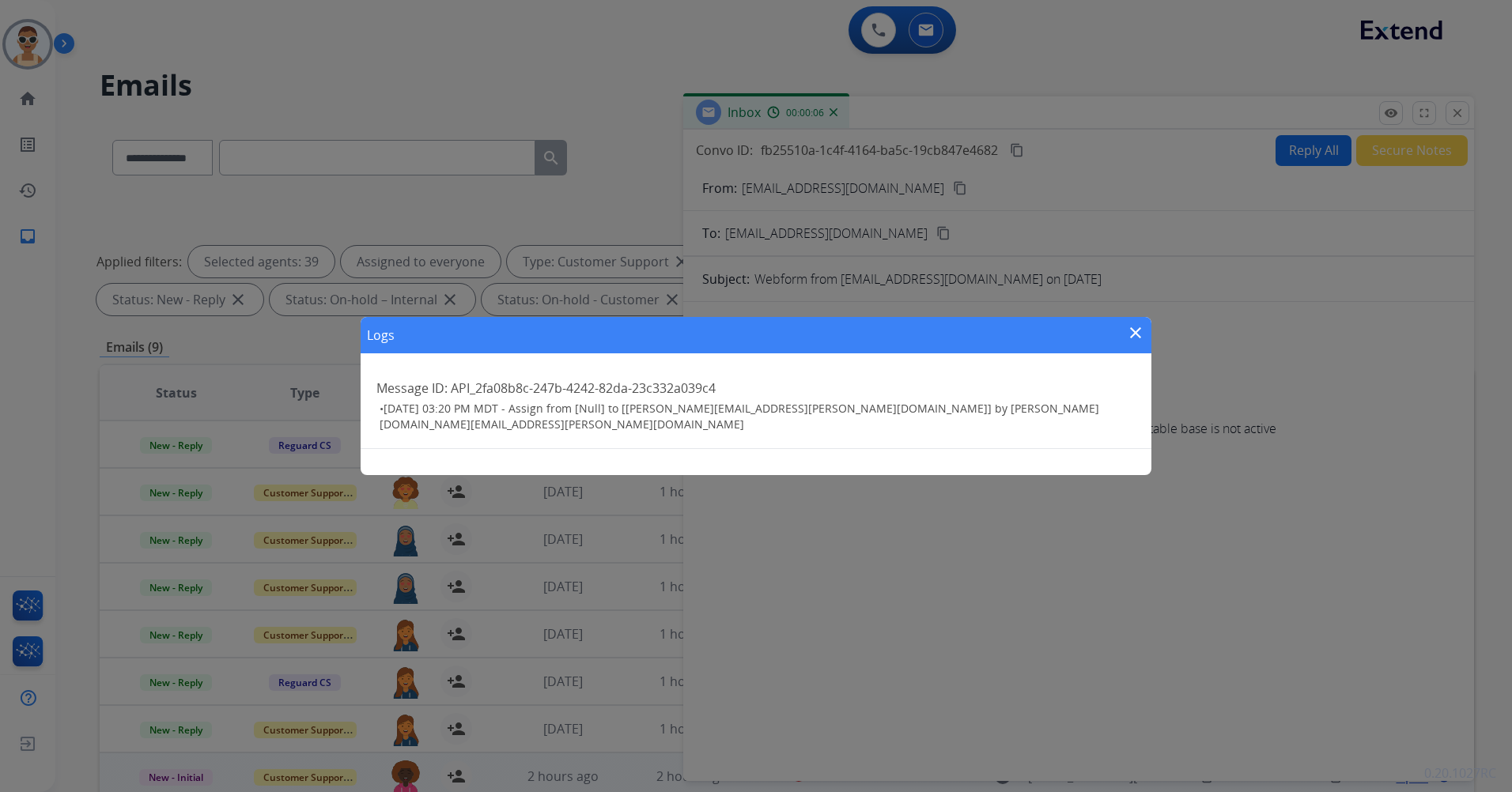
click at [1133, 341] on mat-icon "close" at bounding box center [1135, 333] width 19 height 19
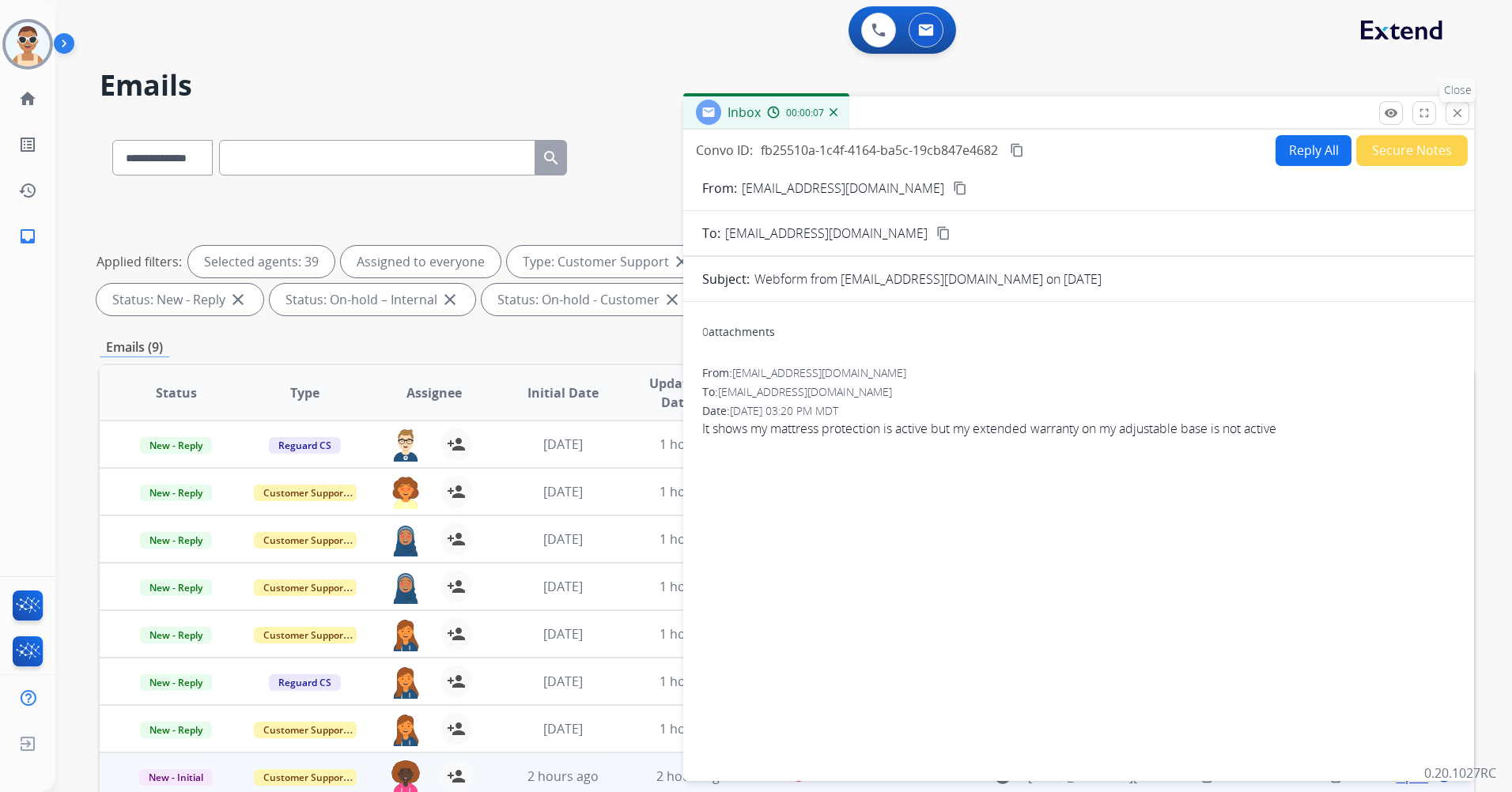
click at [1450, 111] on mat-icon "close" at bounding box center [1457, 112] width 14 height 14
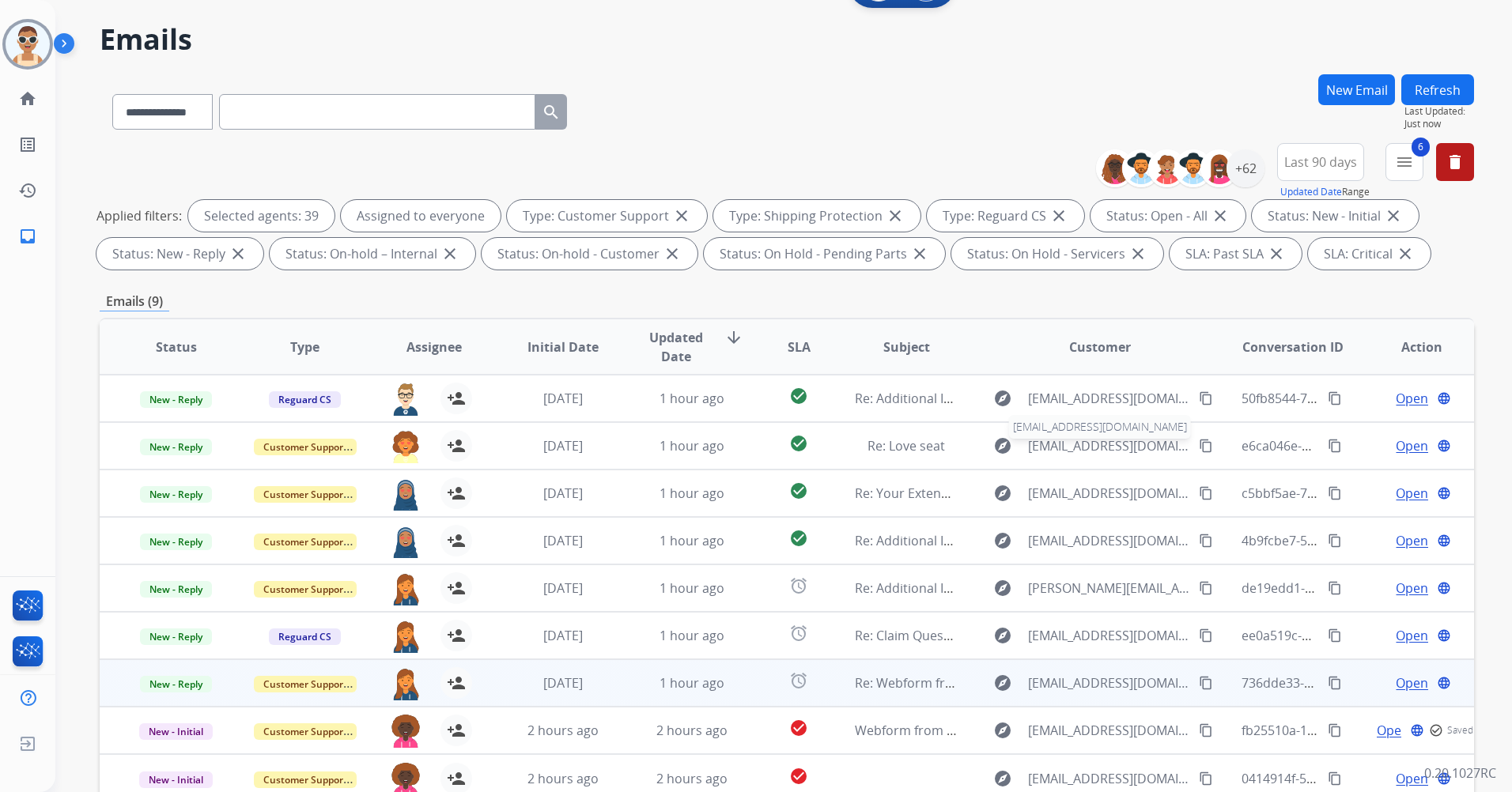
scroll to position [183, 0]
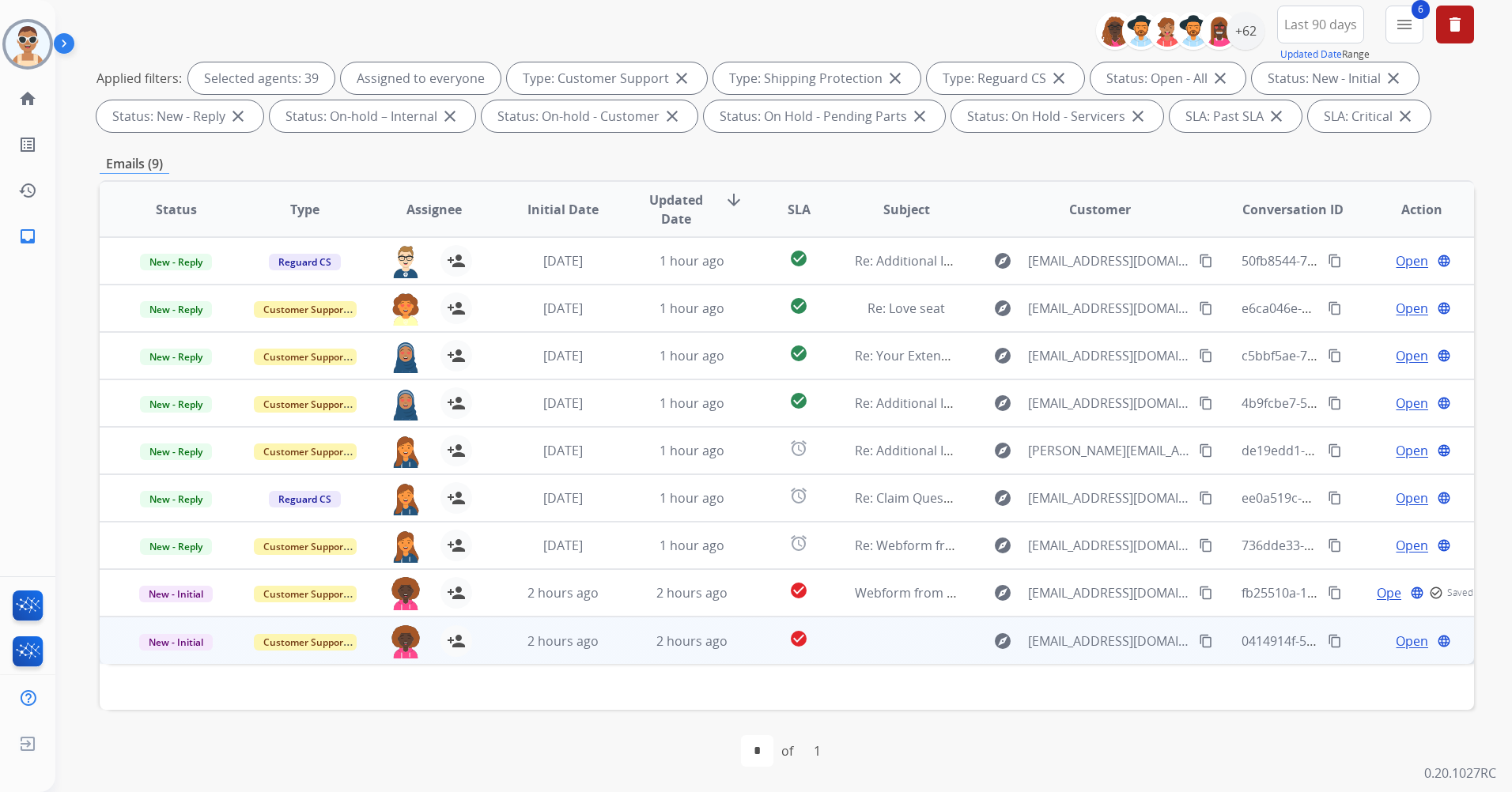
click at [1407, 640] on span "Open" at bounding box center [1411, 641] width 32 height 19
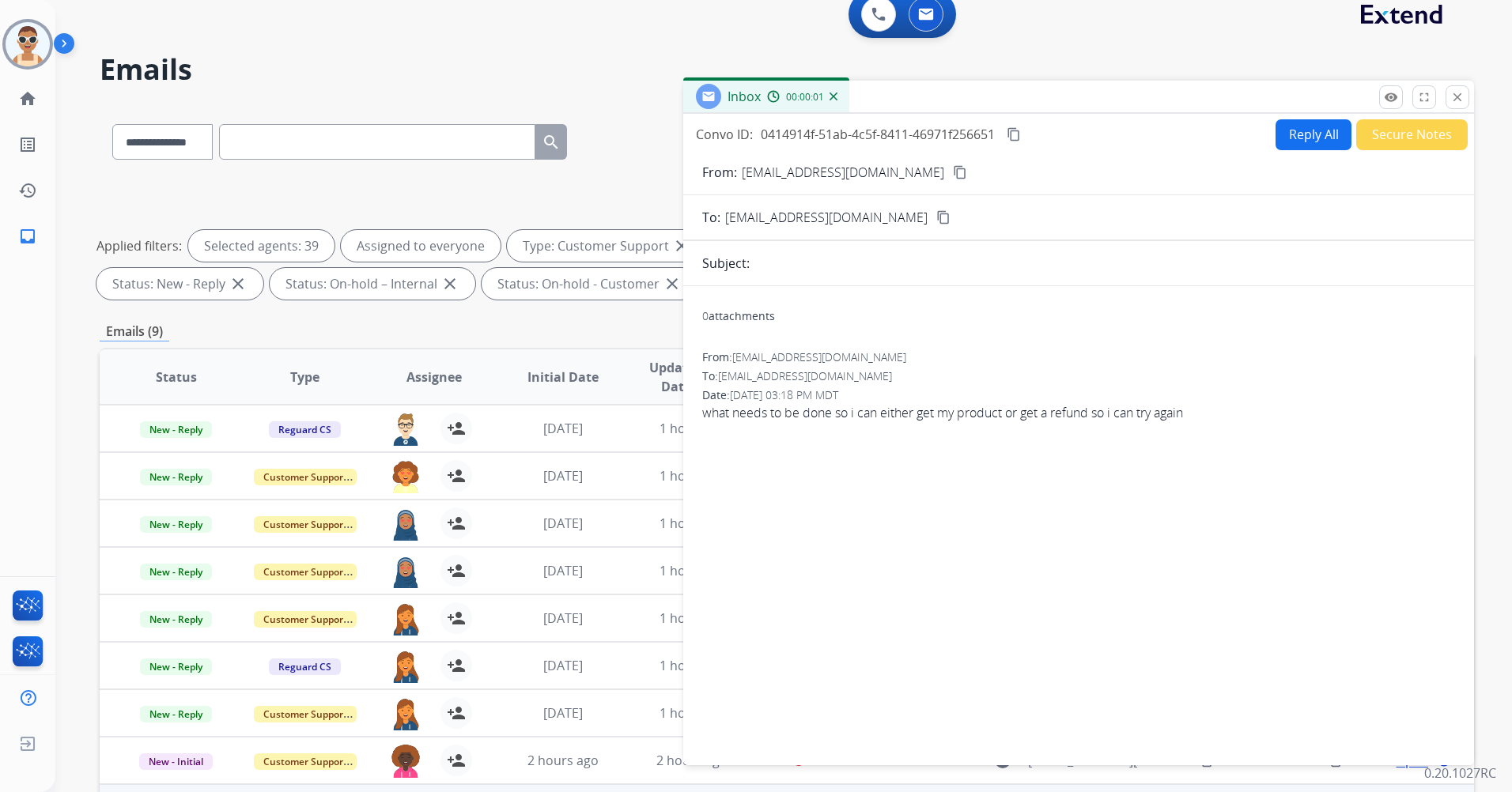
scroll to position [0, 0]
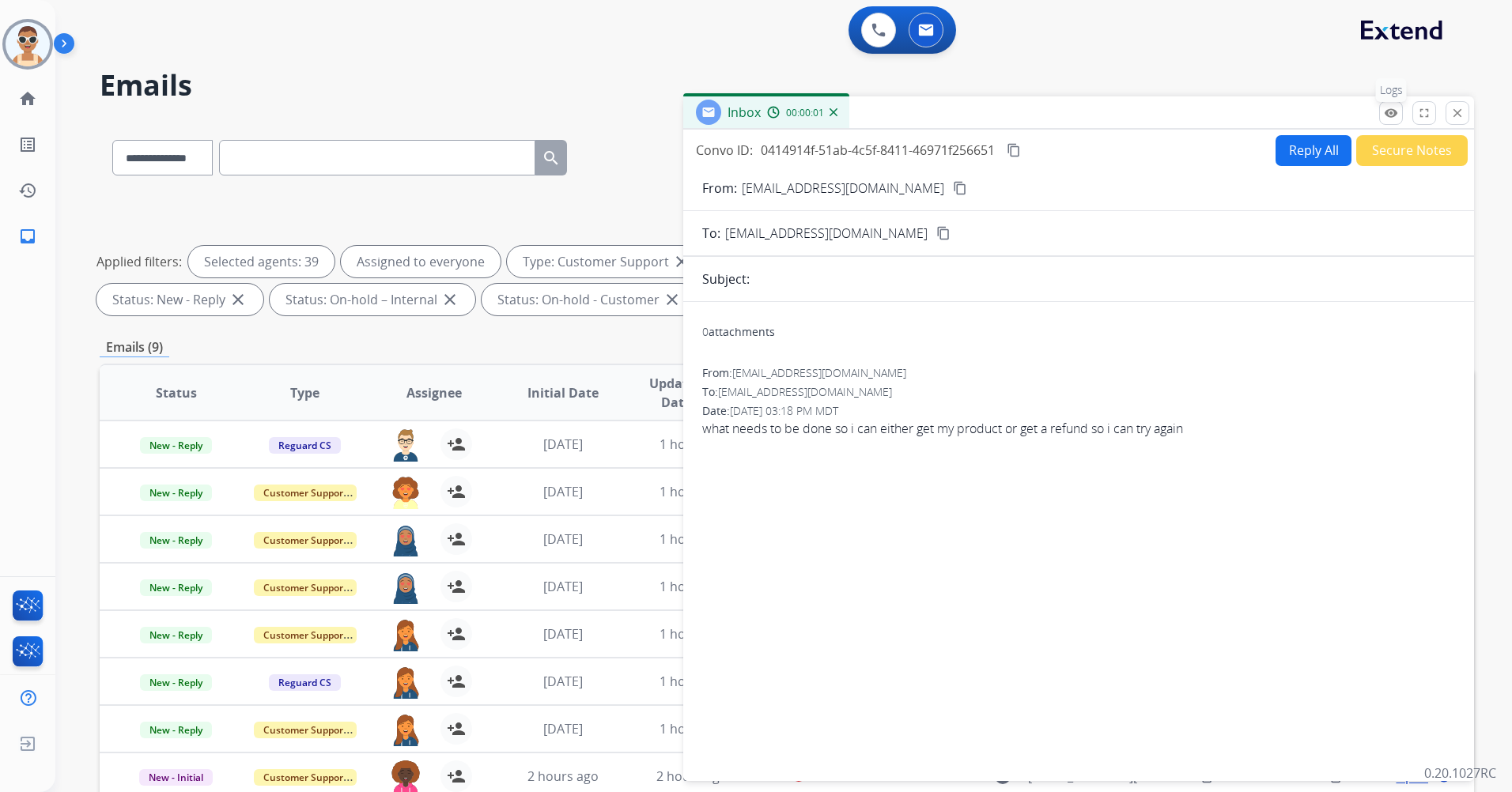
click at [1389, 102] on button "remove_red_eye Logs" at bounding box center [1391, 113] width 24 height 24
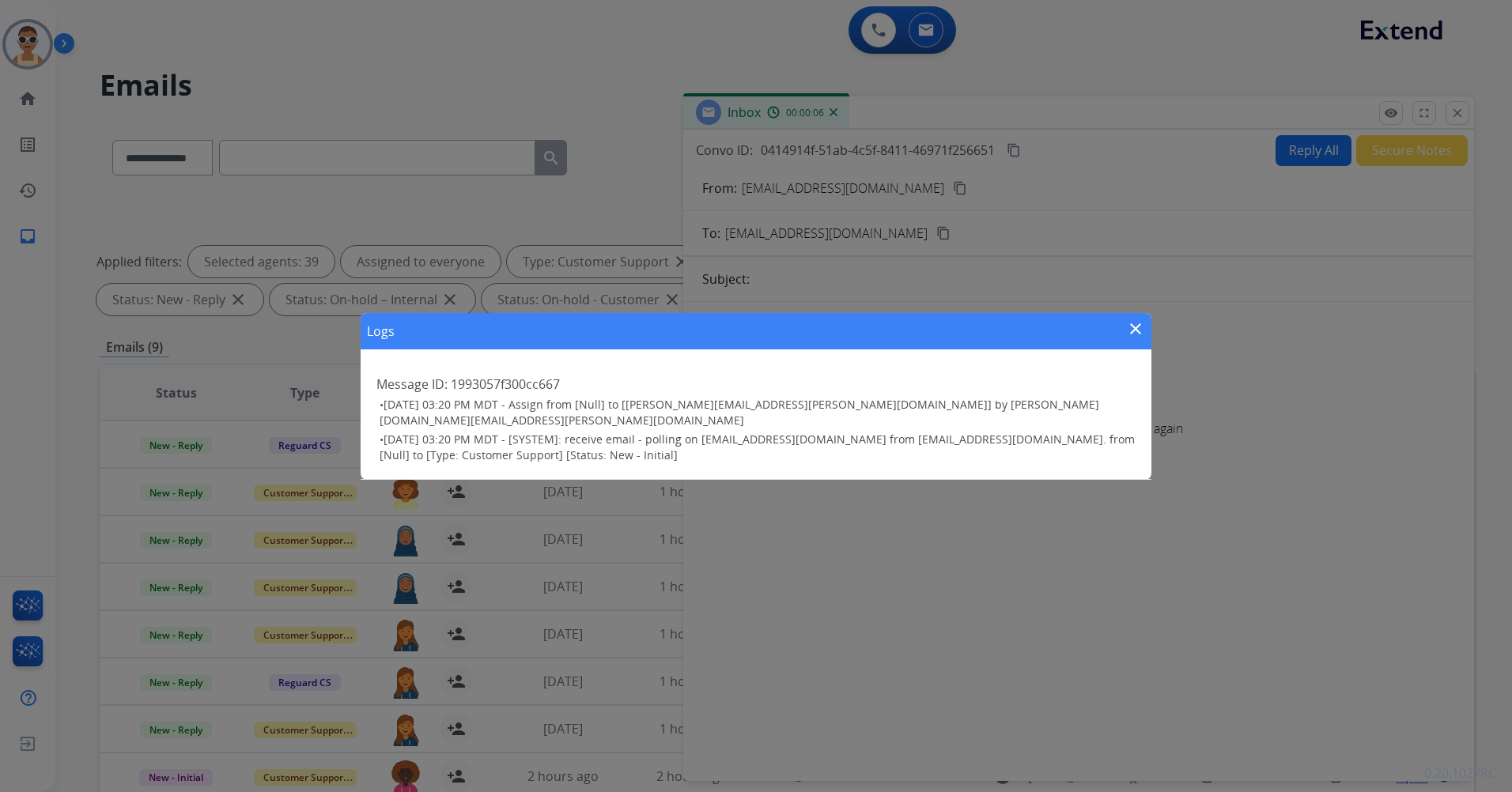
click at [1137, 331] on mat-icon "close" at bounding box center [1135, 329] width 19 height 19
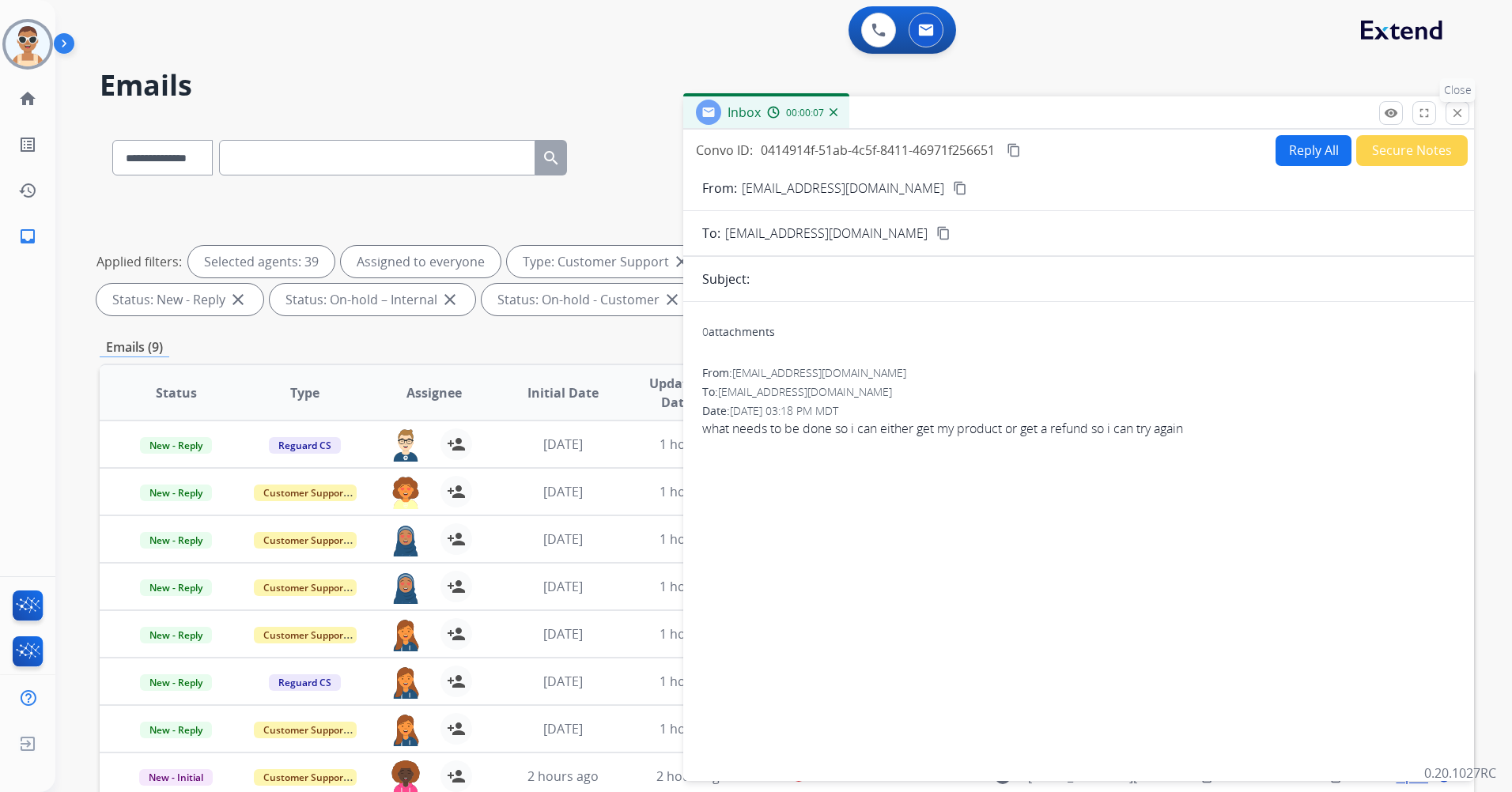
click at [1457, 122] on button "close Close" at bounding box center [1457, 113] width 24 height 24
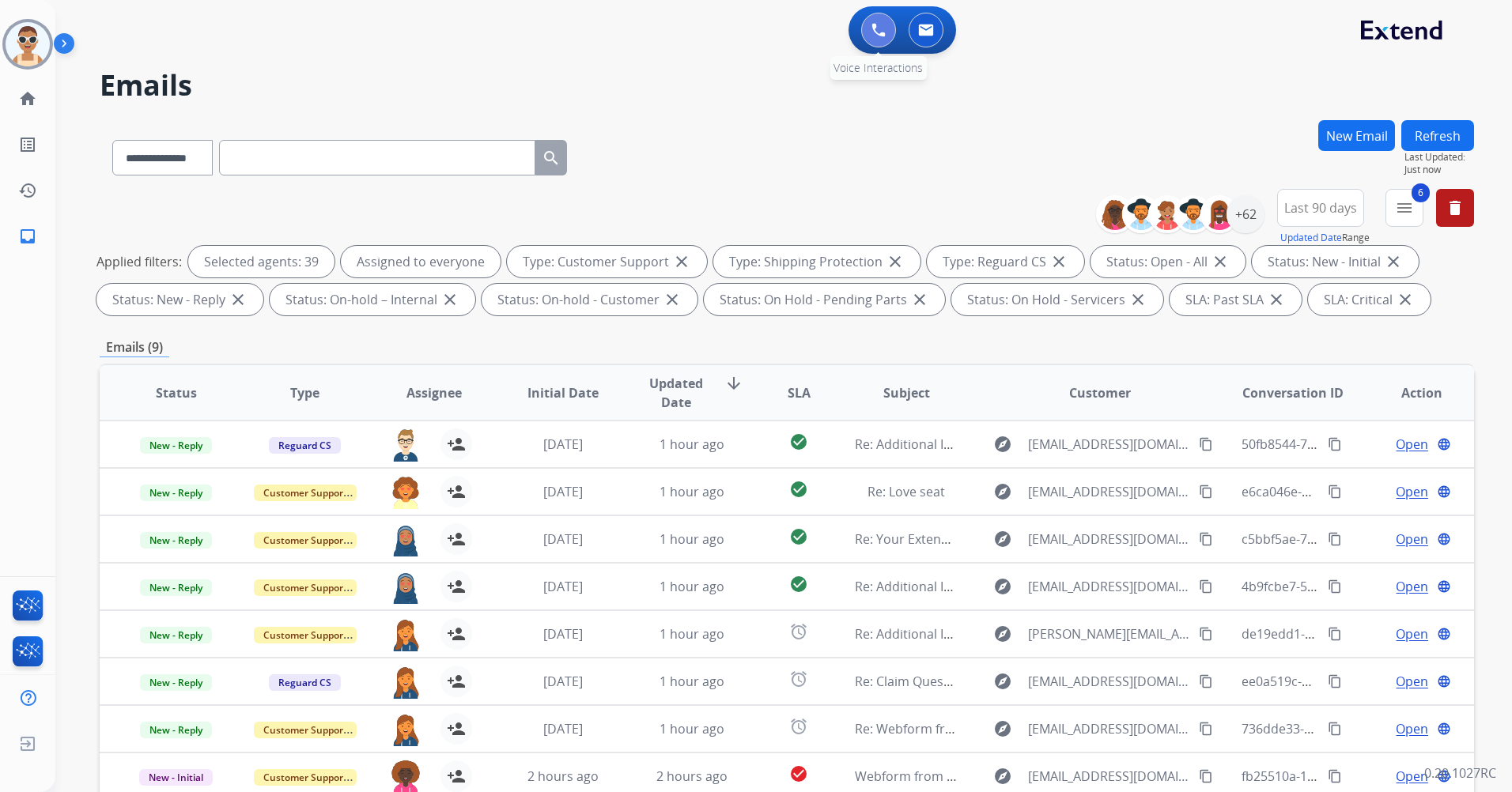
click at [884, 31] on img at bounding box center [878, 30] width 14 height 14
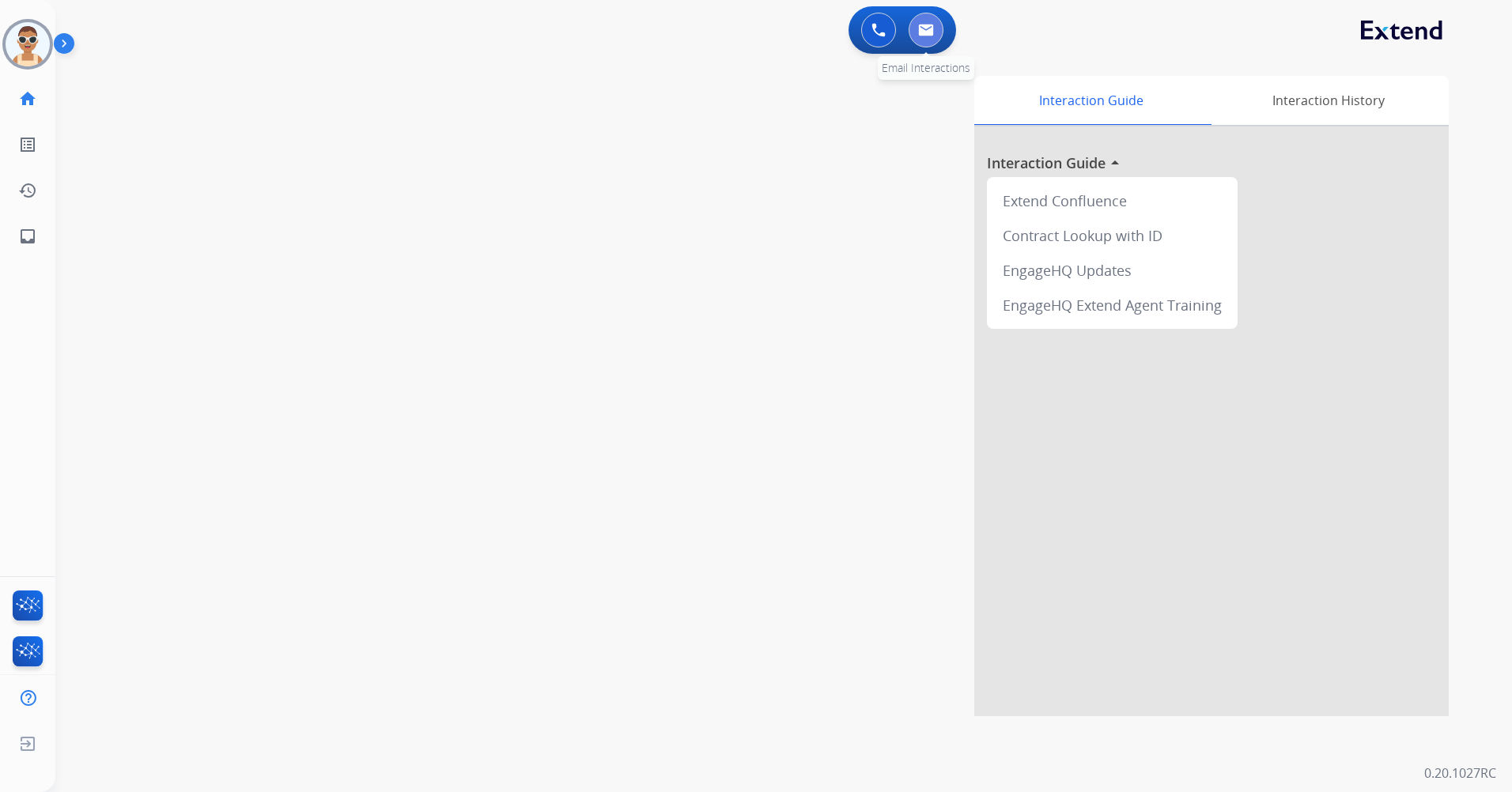
click at [913, 28] on button at bounding box center [926, 30] width 35 height 35
select select "**********"
